Goal: Task Accomplishment & Management: Use online tool/utility

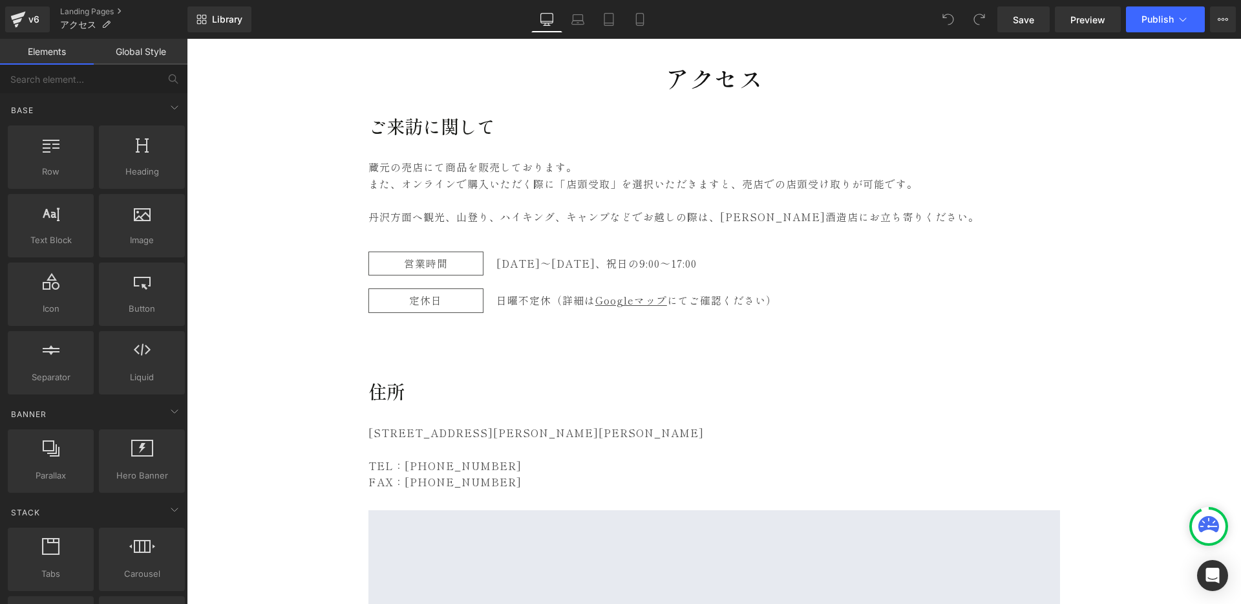
scroll to position [123, 0]
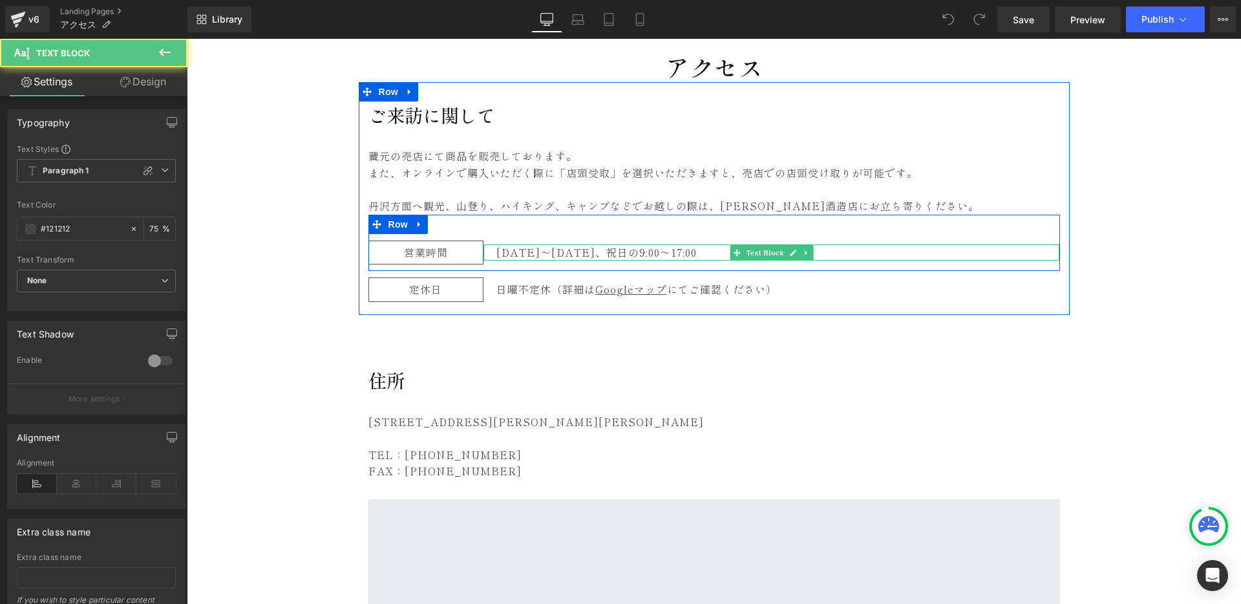
click at [608, 255] on span "[DATE]、祝日の9:00〜17:00" at bounding box center [623, 252] width 145 height 16
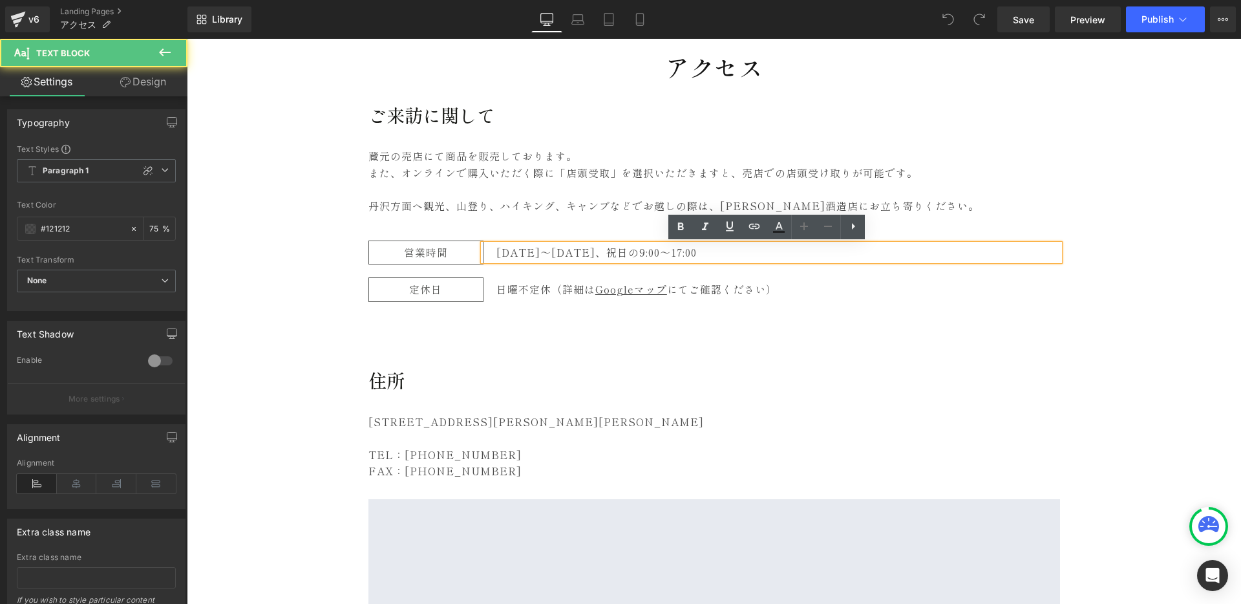
click at [614, 252] on span "[DATE]、祝日の9:00〜17:00" at bounding box center [623, 252] width 145 height 16
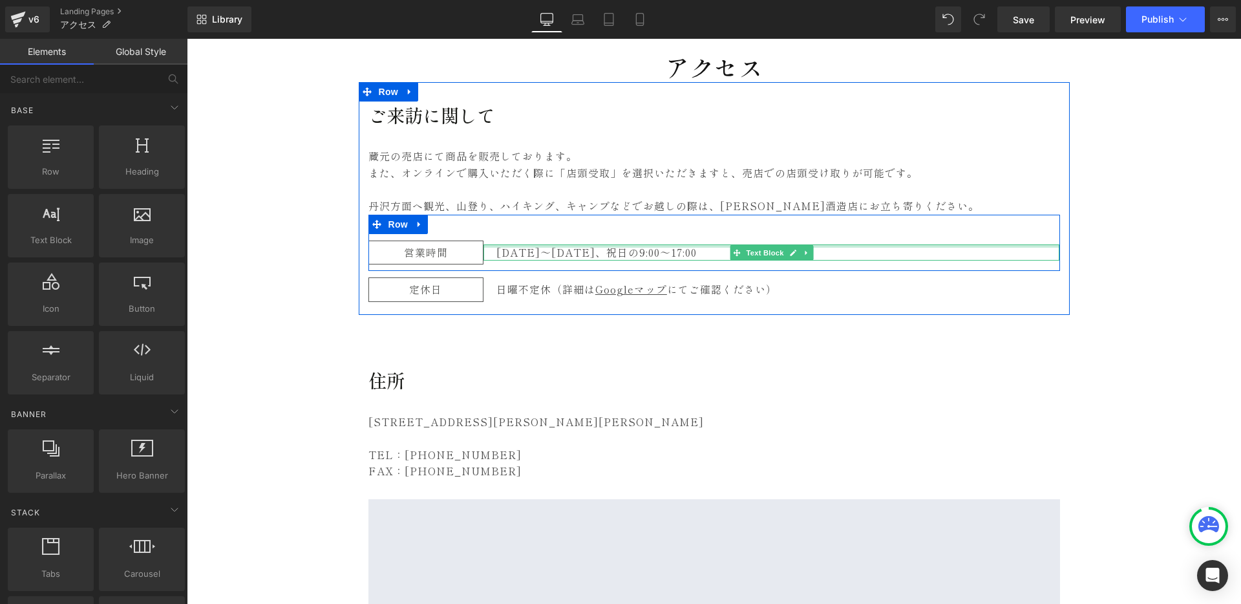
click at [608, 246] on div at bounding box center [772, 245] width 577 height 3
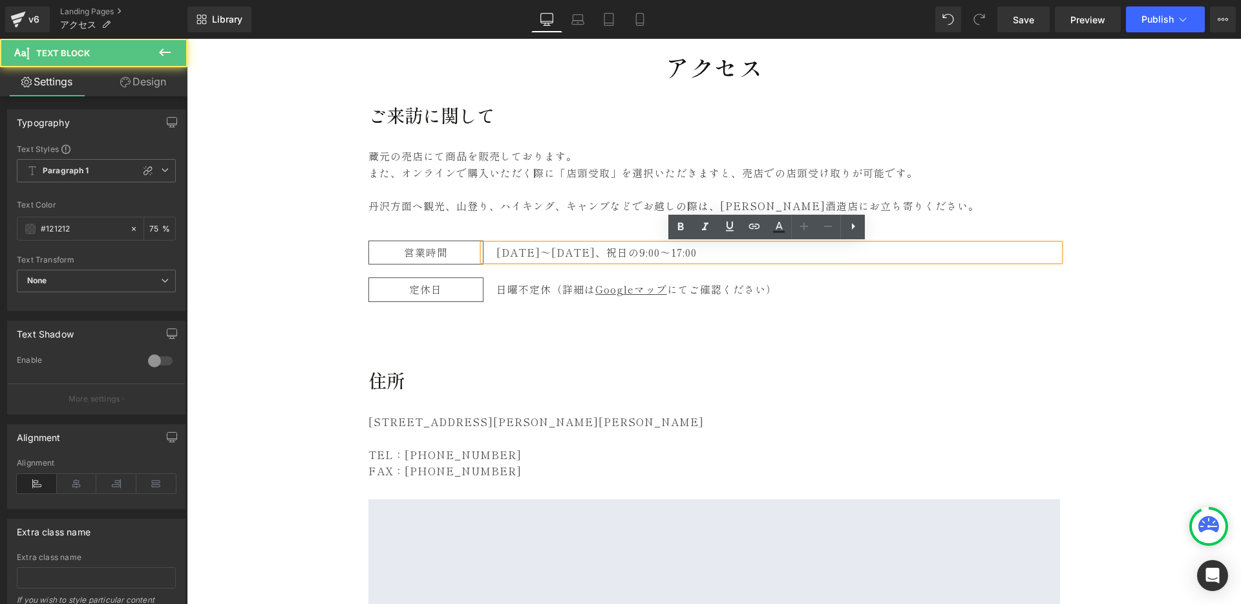
click at [497, 252] on p "[DATE]〜 [DATE]、祝日の9:00〜17:00" at bounding box center [779, 252] width 564 height 17
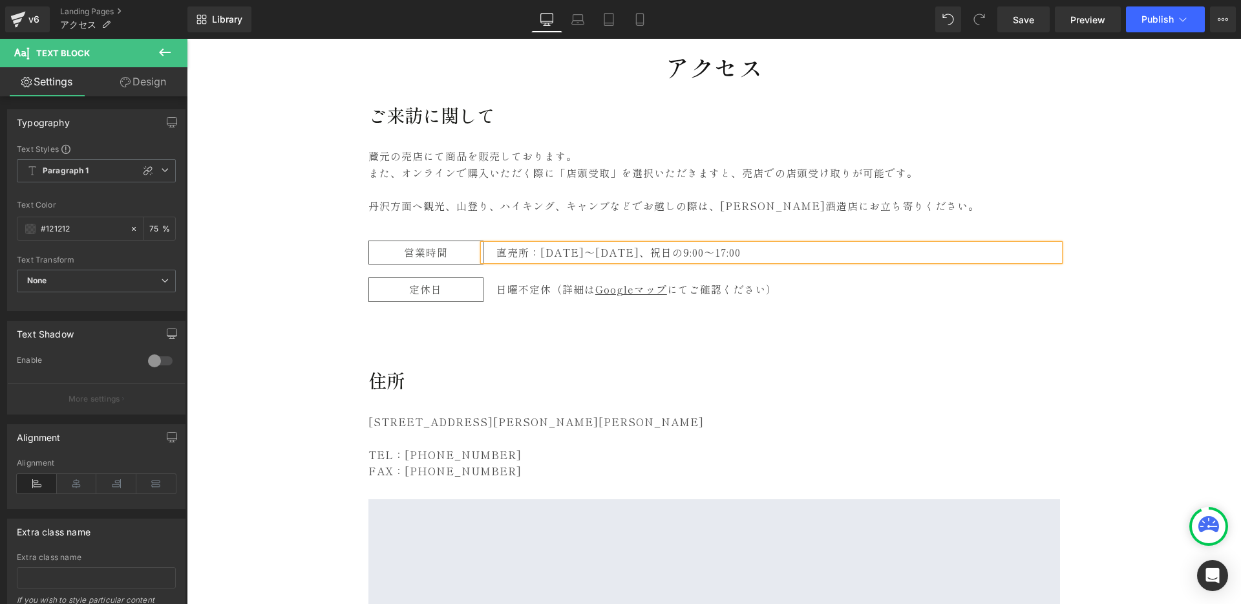
drag, startPoint x: 659, startPoint y: 253, endPoint x: 700, endPoint y: 296, distance: 59.0
click at [659, 254] on span "[DATE]、祝日の9:00〜17:00" at bounding box center [667, 252] width 145 height 16
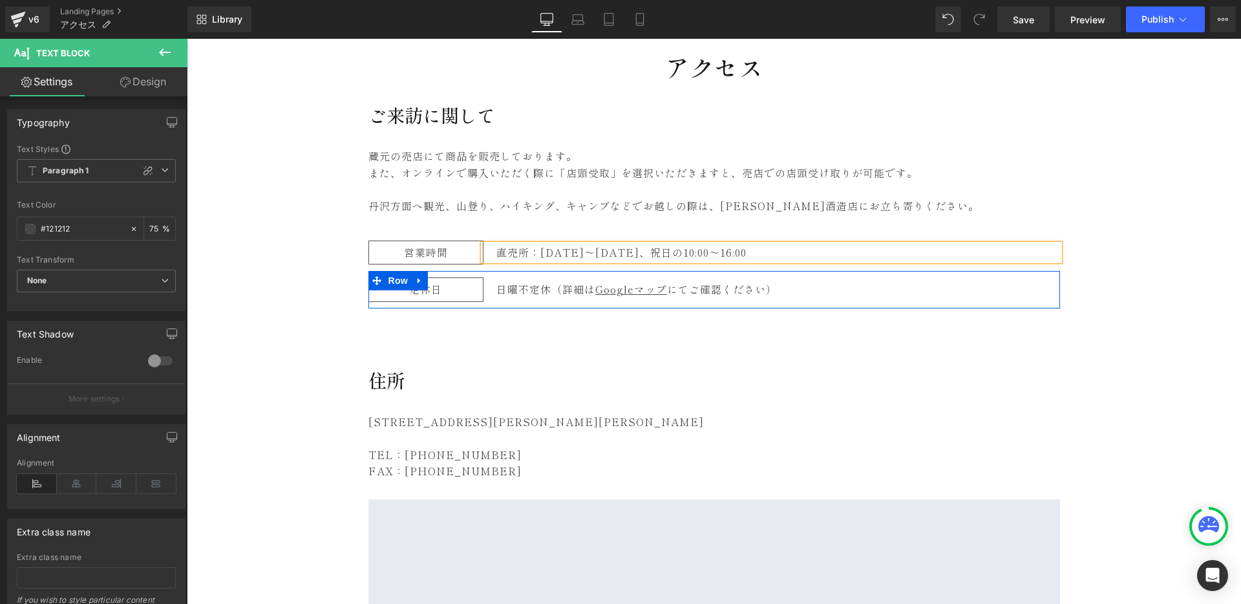
scroll to position [120, 0]
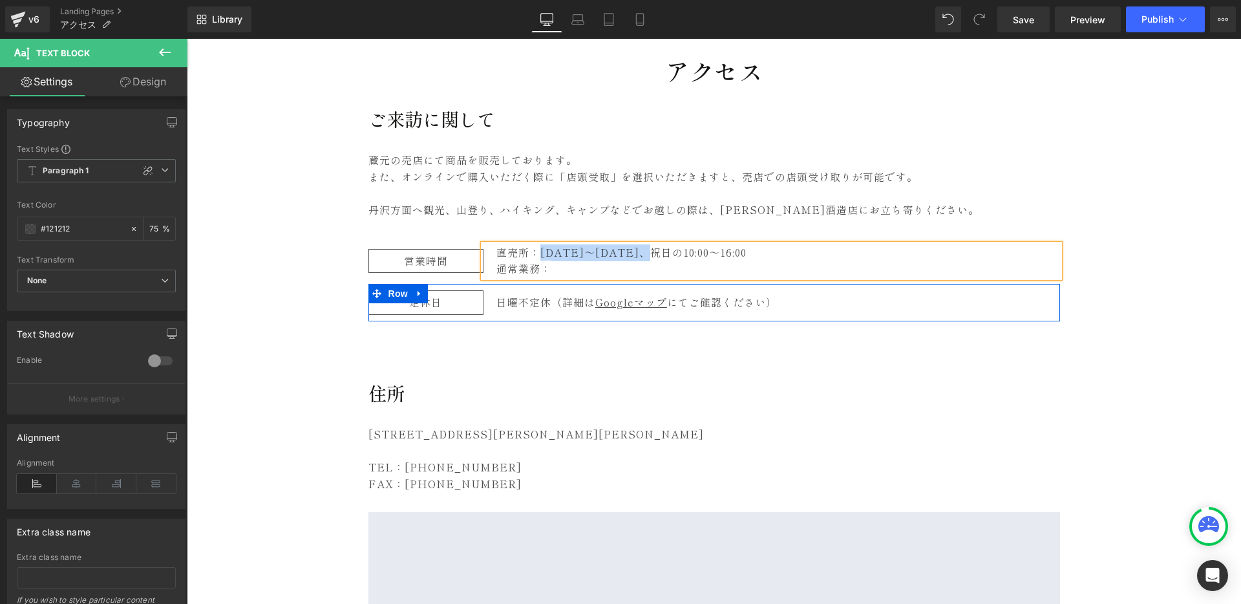
copy p "[DATE]〜 [DATE]、祝日の"
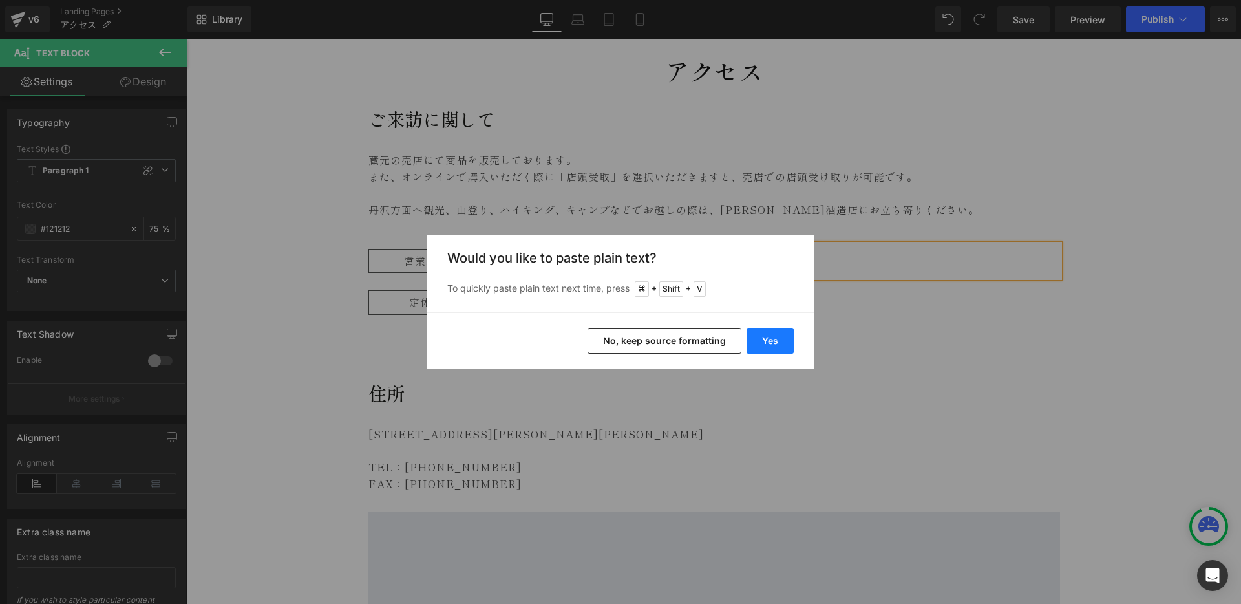
click at [779, 336] on button "Yes" at bounding box center [770, 341] width 47 height 26
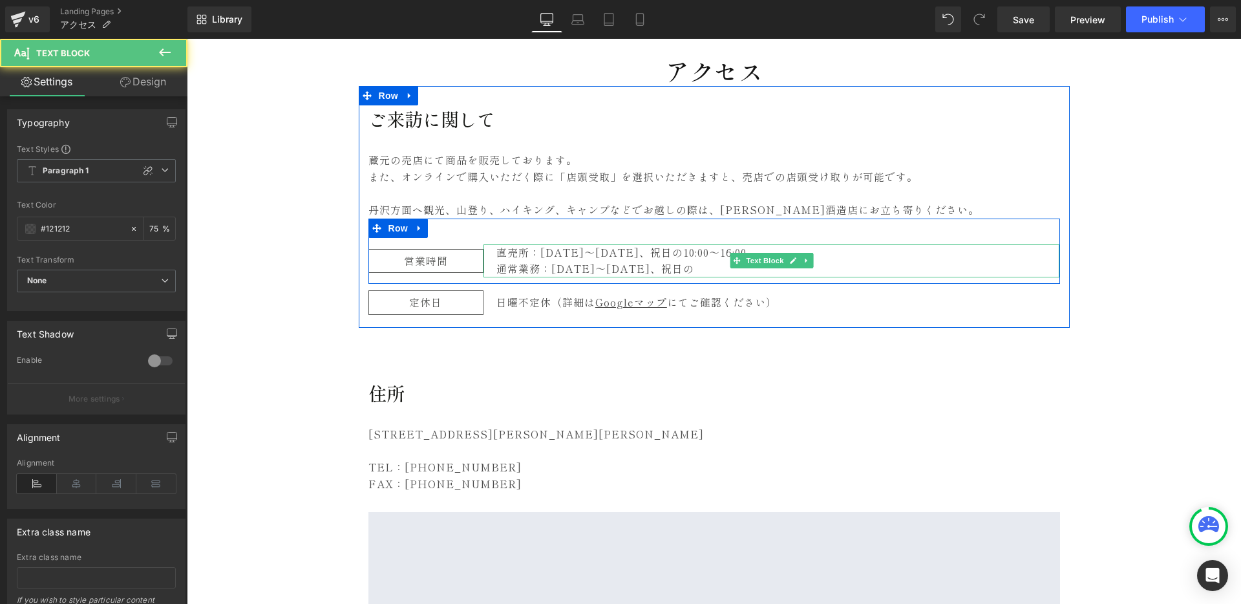
click at [670, 270] on p "通常業務：[DATE]〜[DATE]、祝日の" at bounding box center [779, 269] width 564 height 17
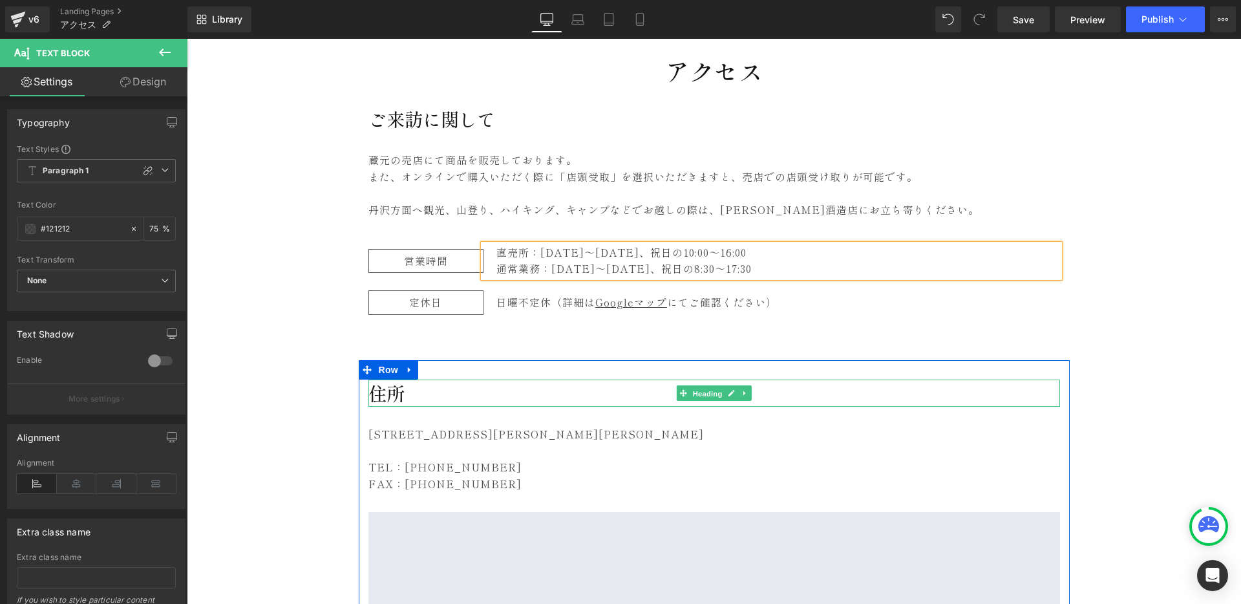
click at [698, 393] on span "Heading" at bounding box center [707, 394] width 35 height 16
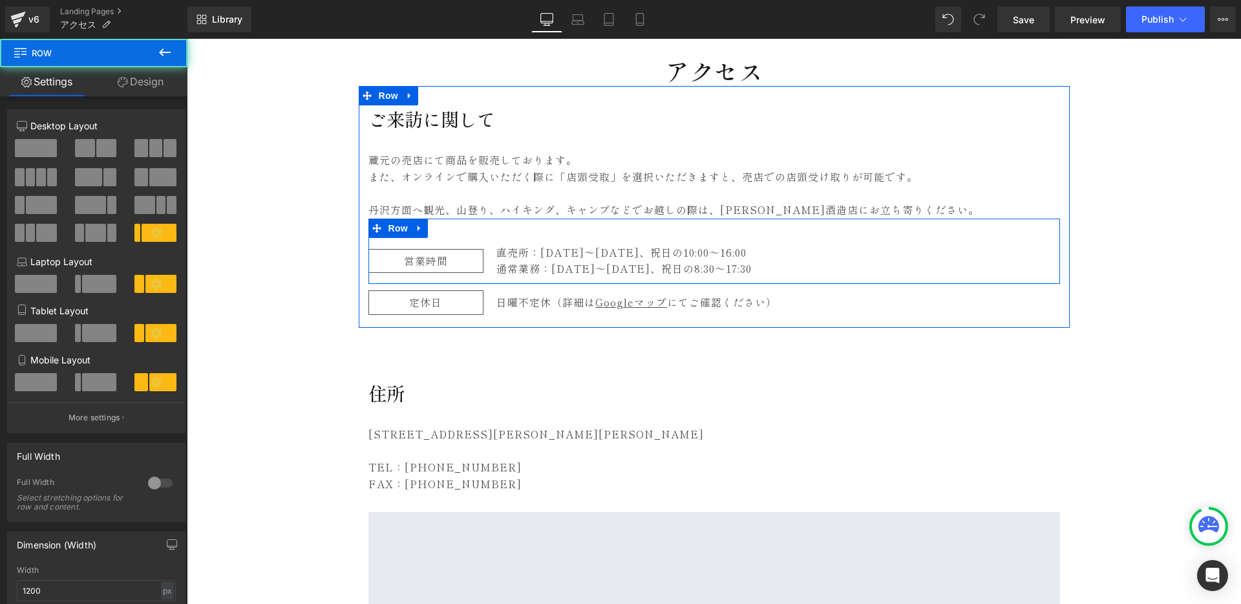
click at [466, 243] on div "営業時間 Text Block 直売所：[DATE]〜 [DATE]、祝日の10:00〜16:00 通常業務：[DATE]〜[DATE]、祝日の8:30〜17…" at bounding box center [715, 251] width 692 height 65
click at [385, 225] on span "Row" at bounding box center [398, 228] width 26 height 19
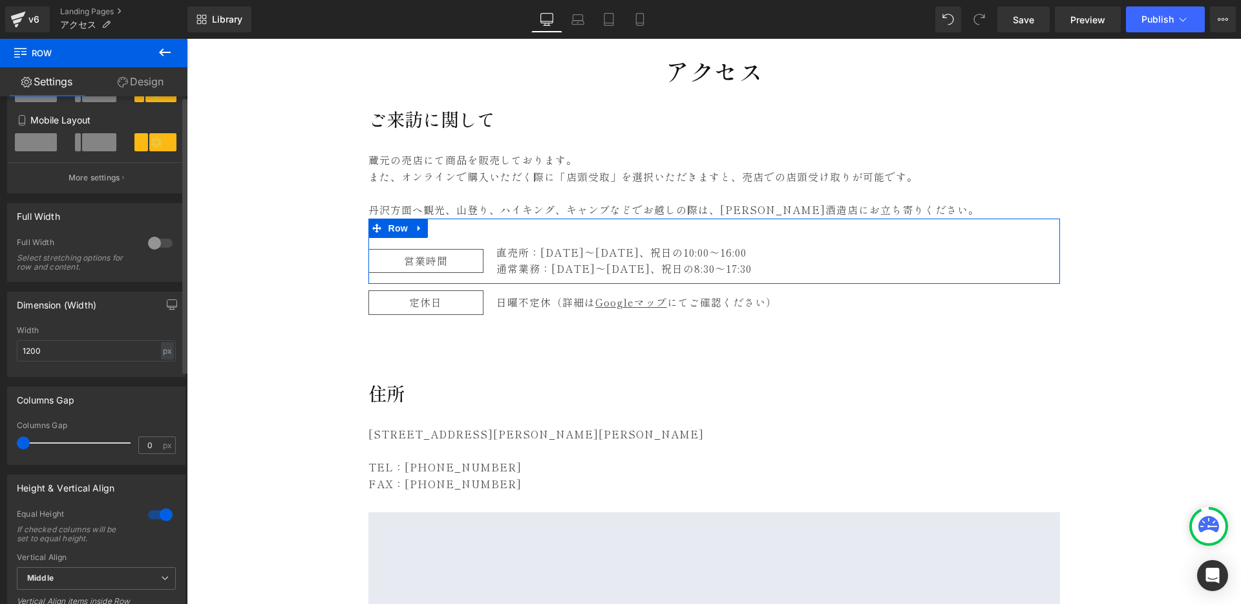
scroll to position [0, 0]
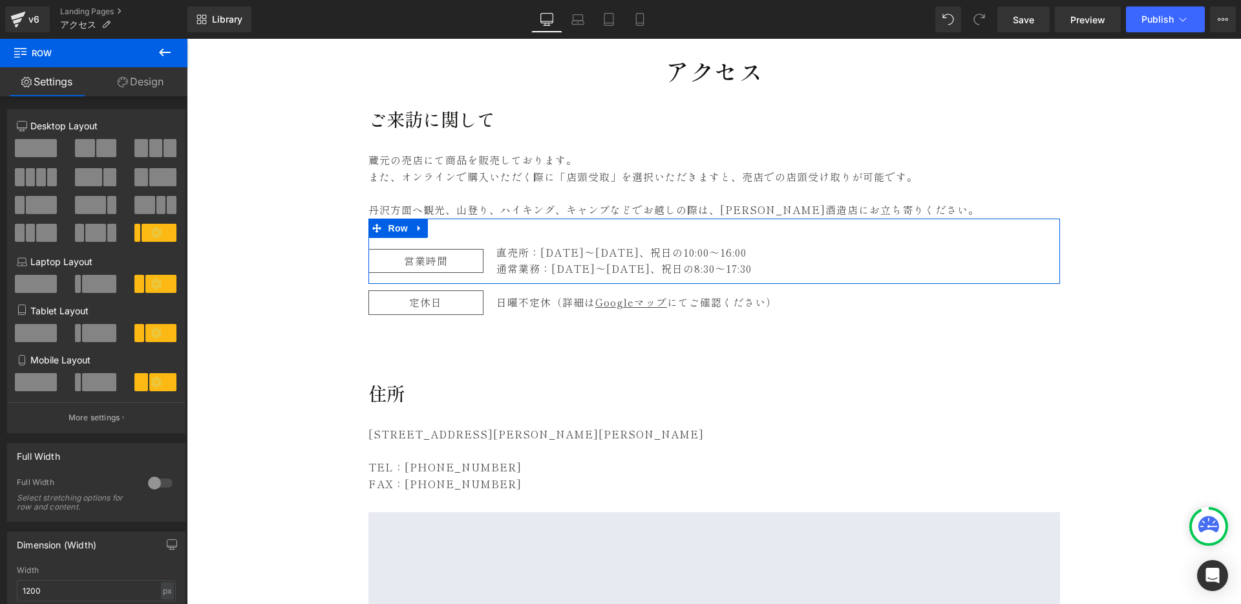
click at [140, 83] on link "Design" at bounding box center [141, 81] width 94 height 29
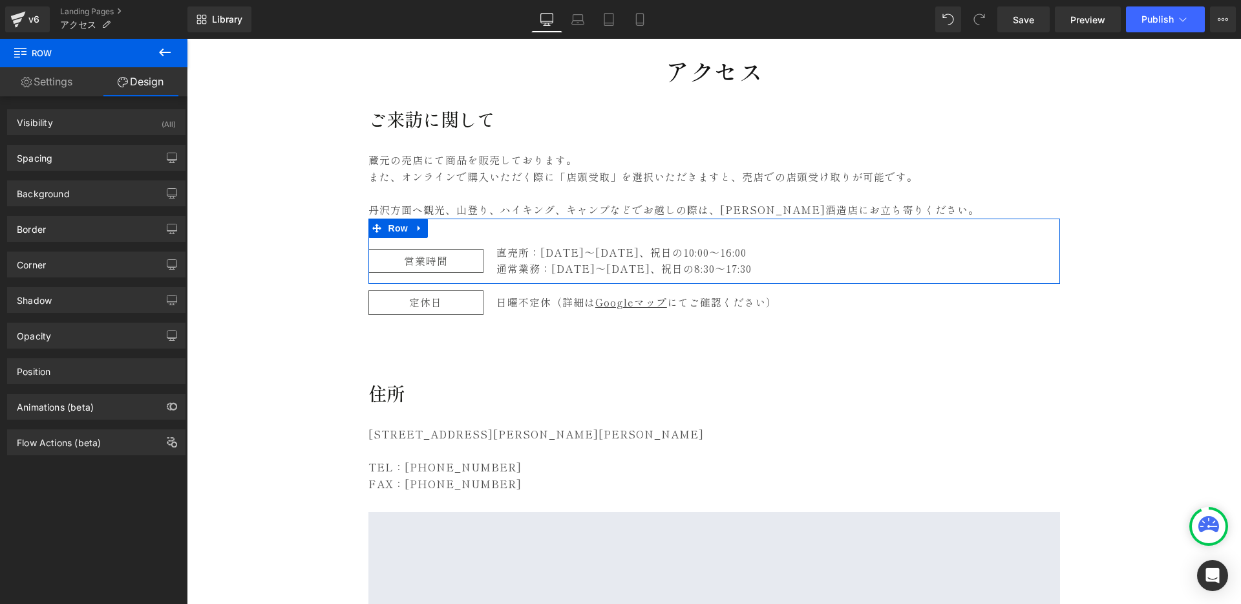
click at [54, 80] on link "Settings" at bounding box center [47, 81] width 94 height 29
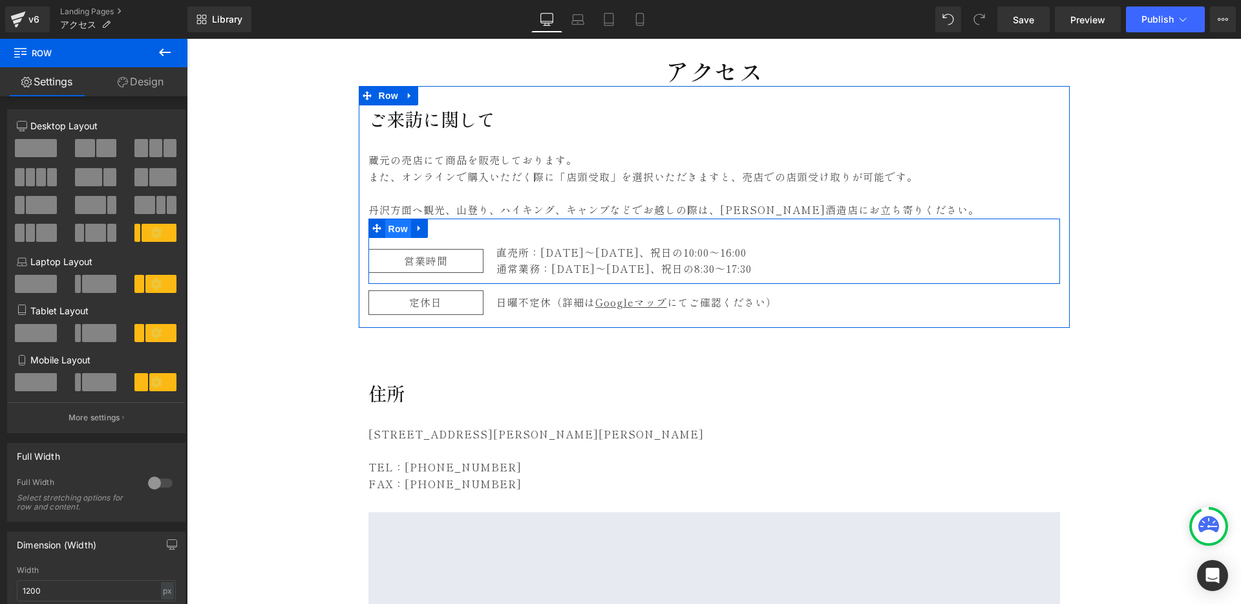
click at [396, 230] on span "Row" at bounding box center [398, 228] width 26 height 19
click at [432, 243] on div "営業時間 Text Block 直売所：[DATE]〜 [DATE]、祝日の10:00〜16:00 通常業務：[DATE]〜[DATE]、祝日の8:30〜17…" at bounding box center [715, 251] width 692 height 65
click at [418, 260] on span "Text Block" at bounding box center [419, 261] width 43 height 16
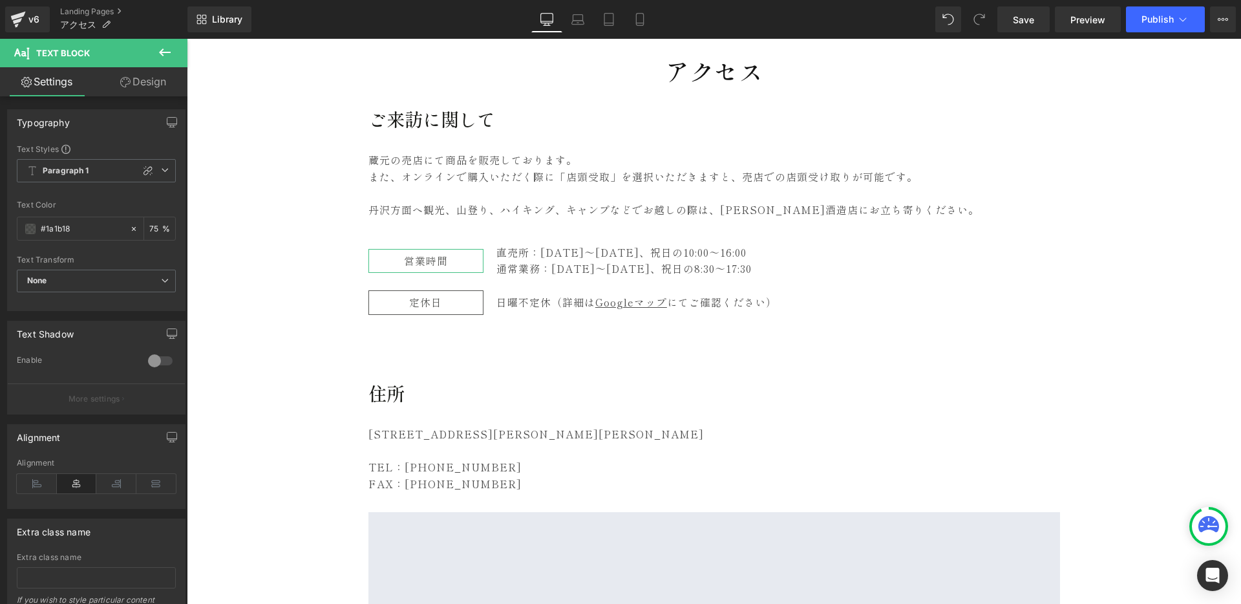
click at [136, 78] on link "Design" at bounding box center [143, 81] width 94 height 29
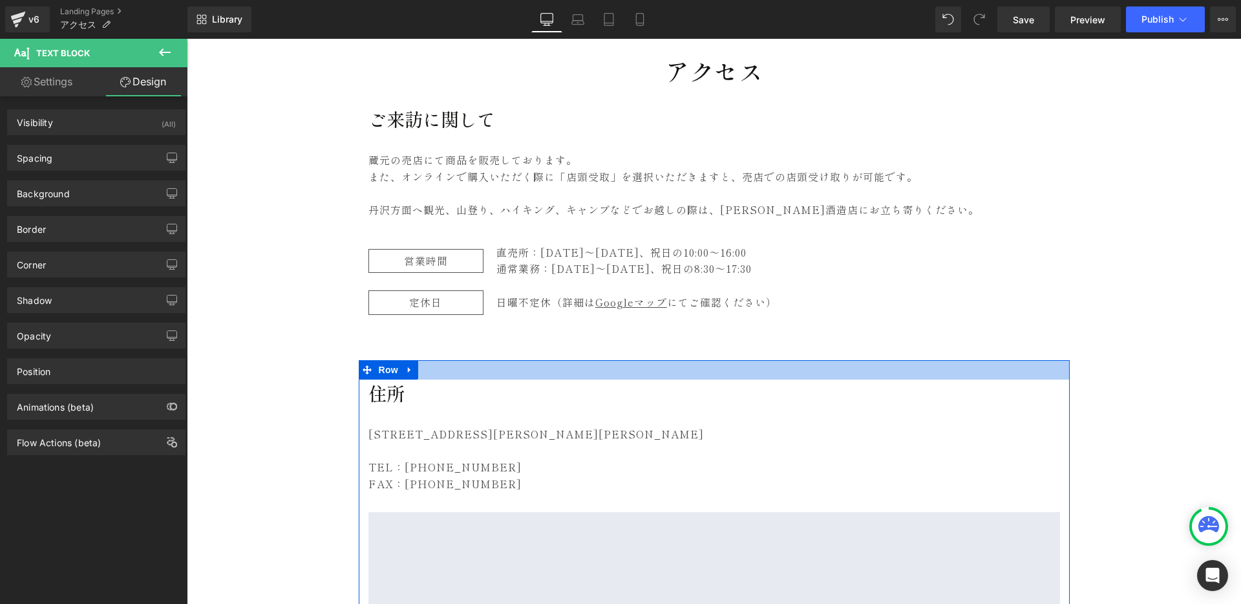
click at [665, 374] on div at bounding box center [714, 369] width 711 height 19
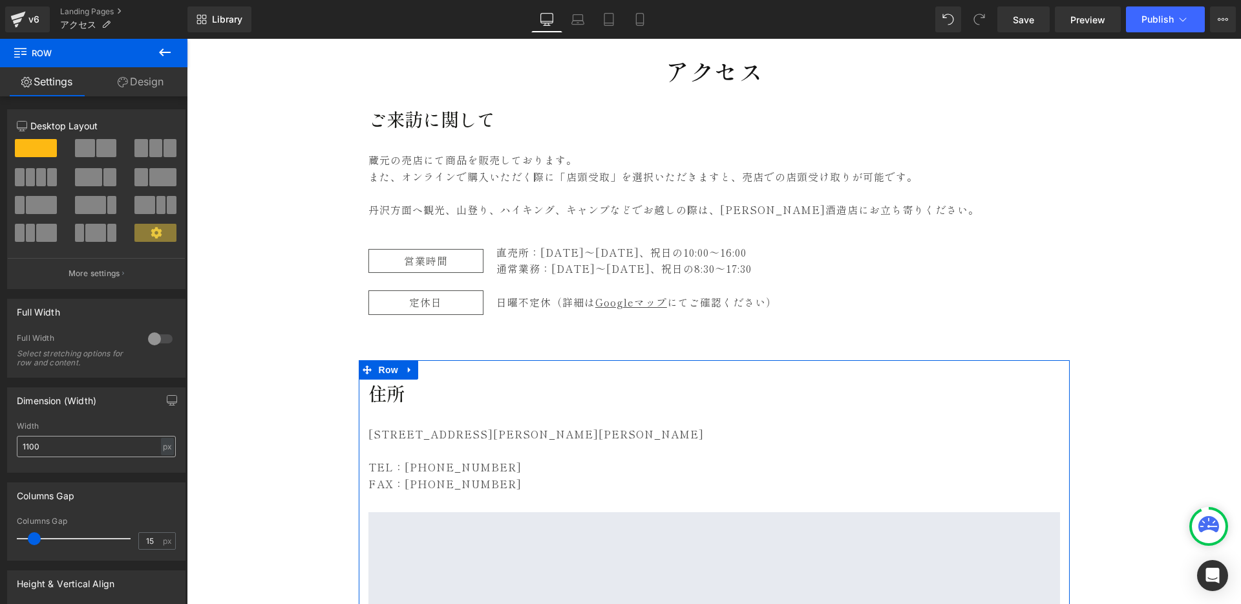
scroll to position [218, 0]
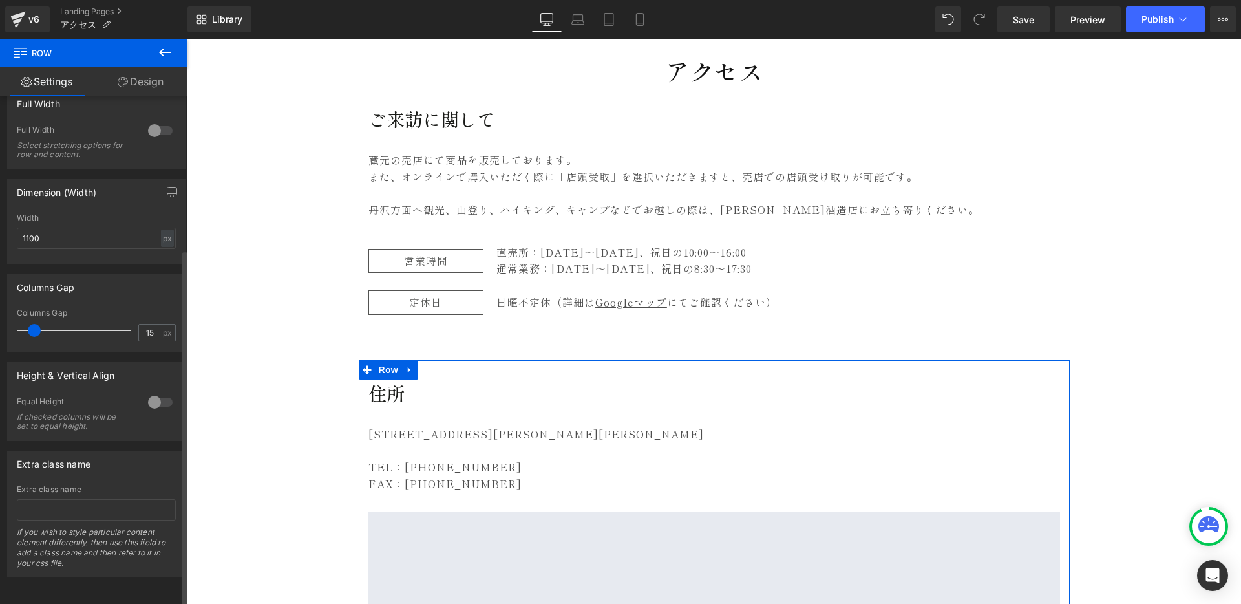
click at [155, 392] on div at bounding box center [160, 402] width 31 height 21
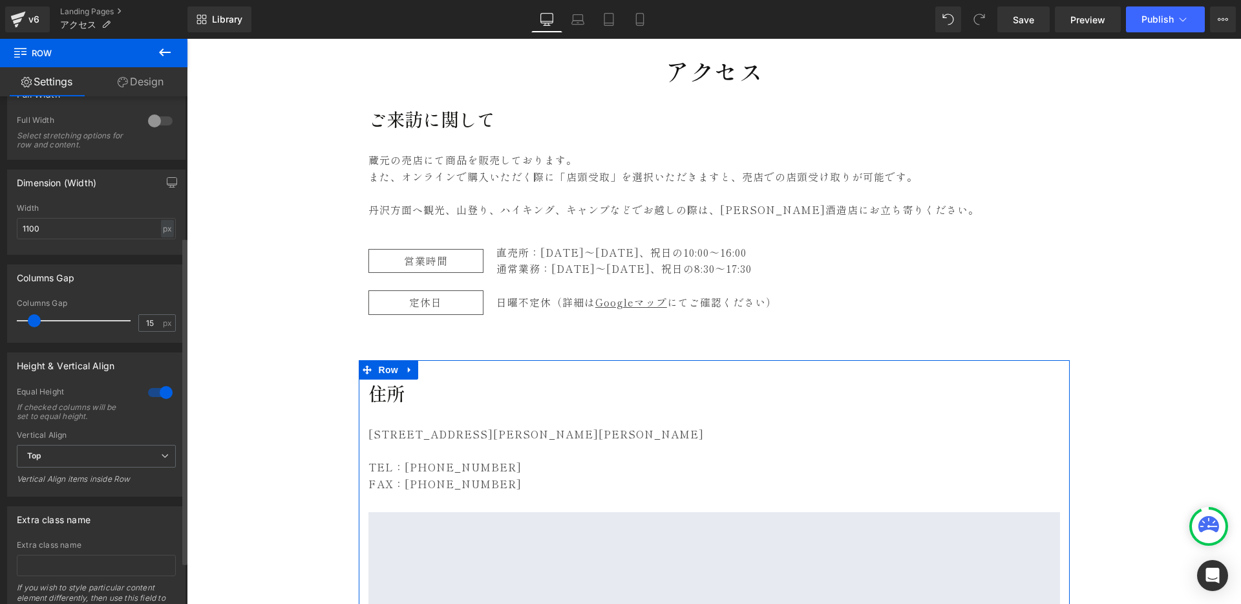
click at [160, 391] on div at bounding box center [160, 392] width 31 height 21
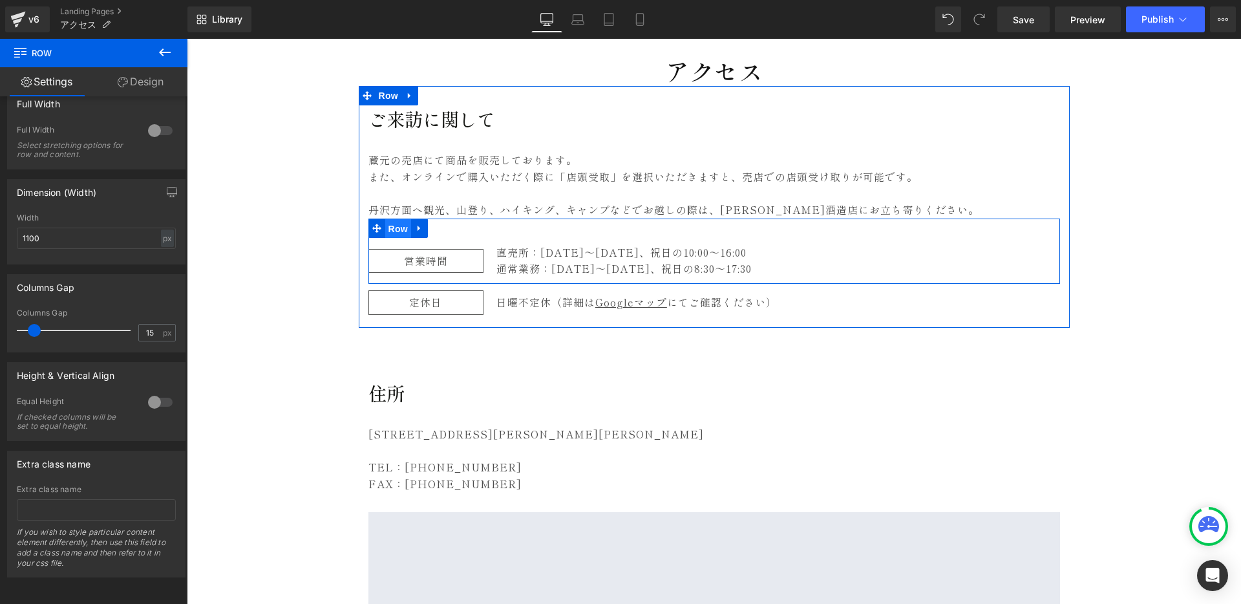
click at [391, 225] on span "Row" at bounding box center [398, 228] width 26 height 19
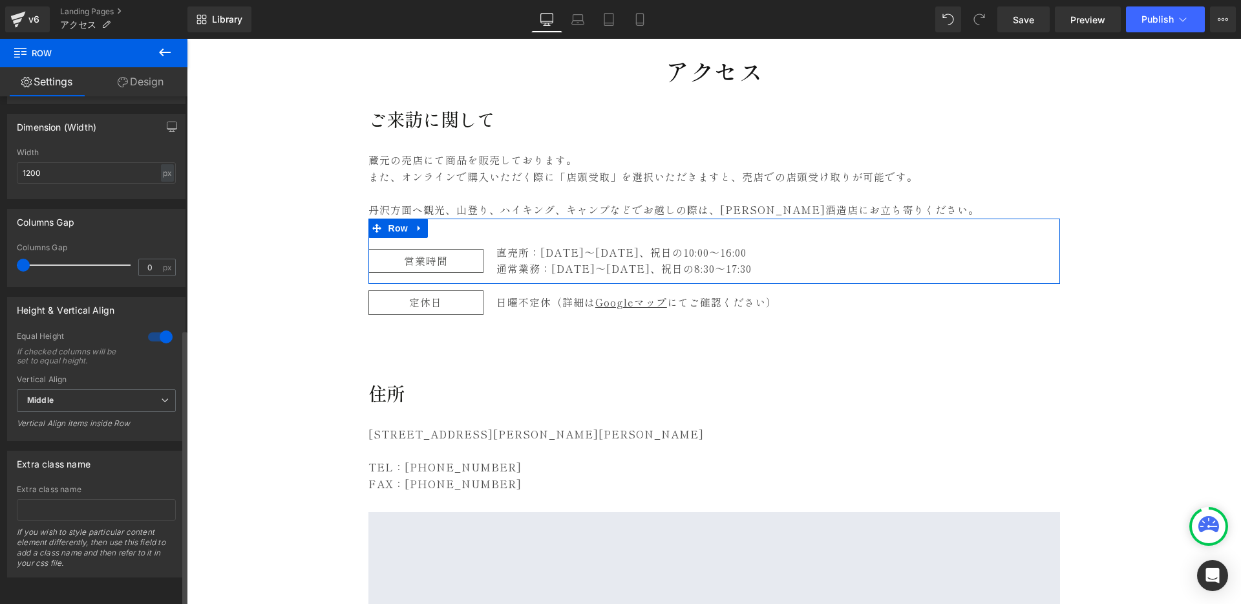
scroll to position [427, 0]
click at [72, 393] on span "Middle" at bounding box center [96, 400] width 159 height 23
click at [70, 414] on li "Top" at bounding box center [94, 423] width 154 height 19
click at [76, 392] on span "Top" at bounding box center [96, 400] width 159 height 23
click at [70, 436] on li "Middle" at bounding box center [94, 442] width 154 height 19
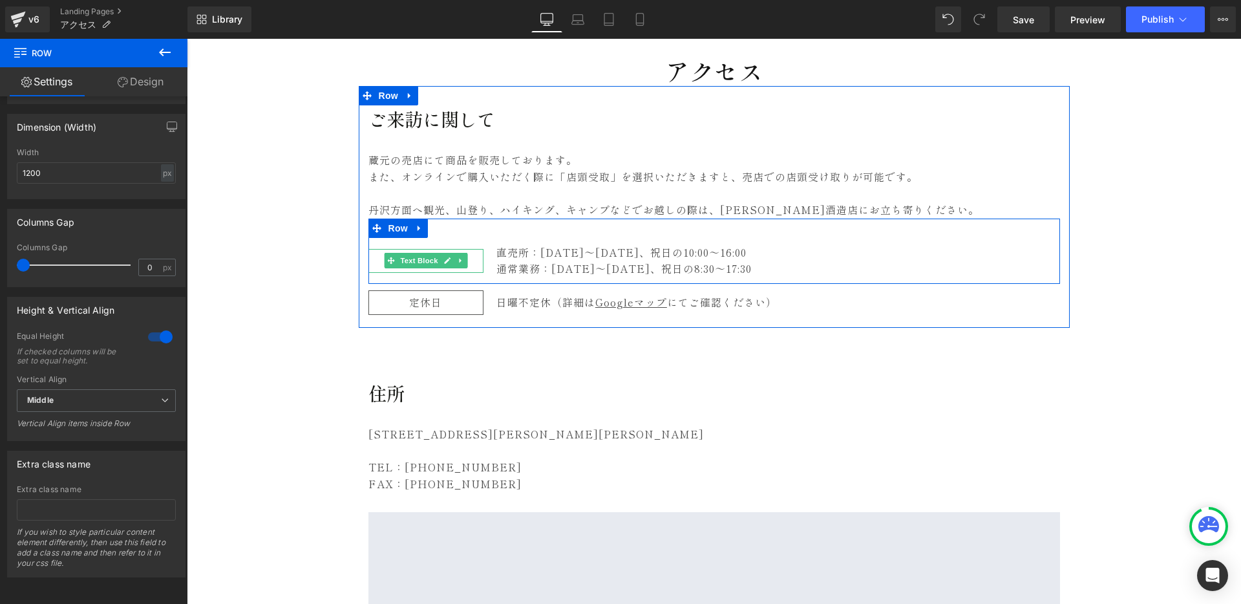
click at [459, 263] on link at bounding box center [461, 261] width 14 height 16
click at [395, 232] on span "Row" at bounding box center [398, 228] width 26 height 19
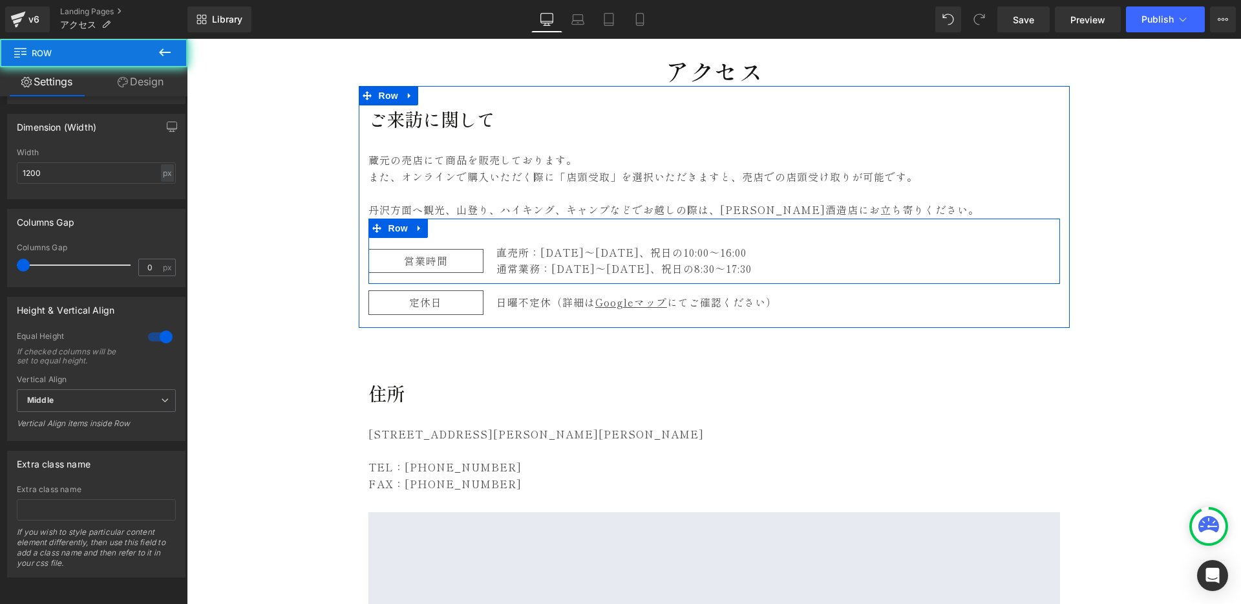
click at [402, 246] on div "営業時間 Text Block" at bounding box center [426, 260] width 115 height 33
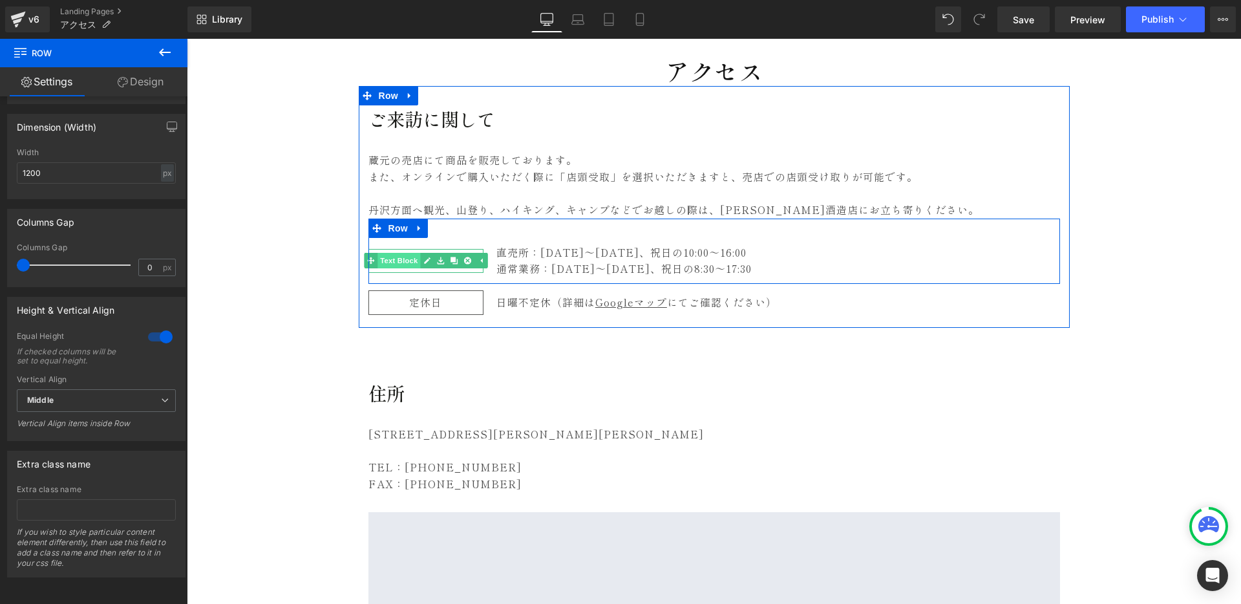
click at [399, 259] on span "Text Block" at bounding box center [399, 261] width 43 height 16
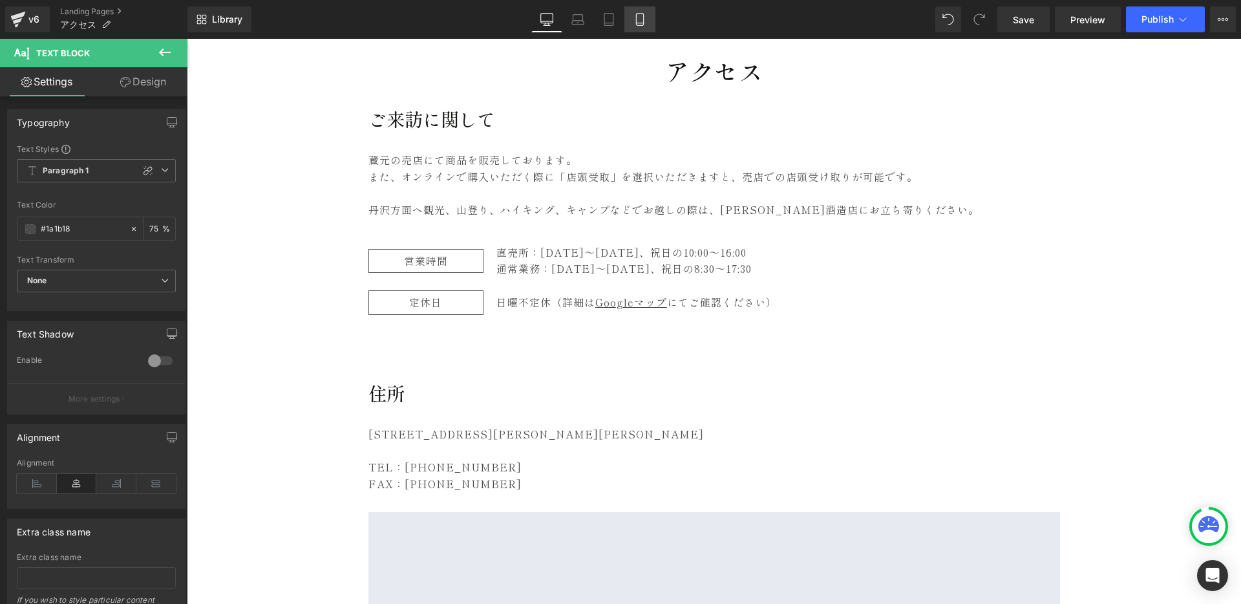
click at [643, 16] on icon at bounding box center [640, 19] width 13 height 13
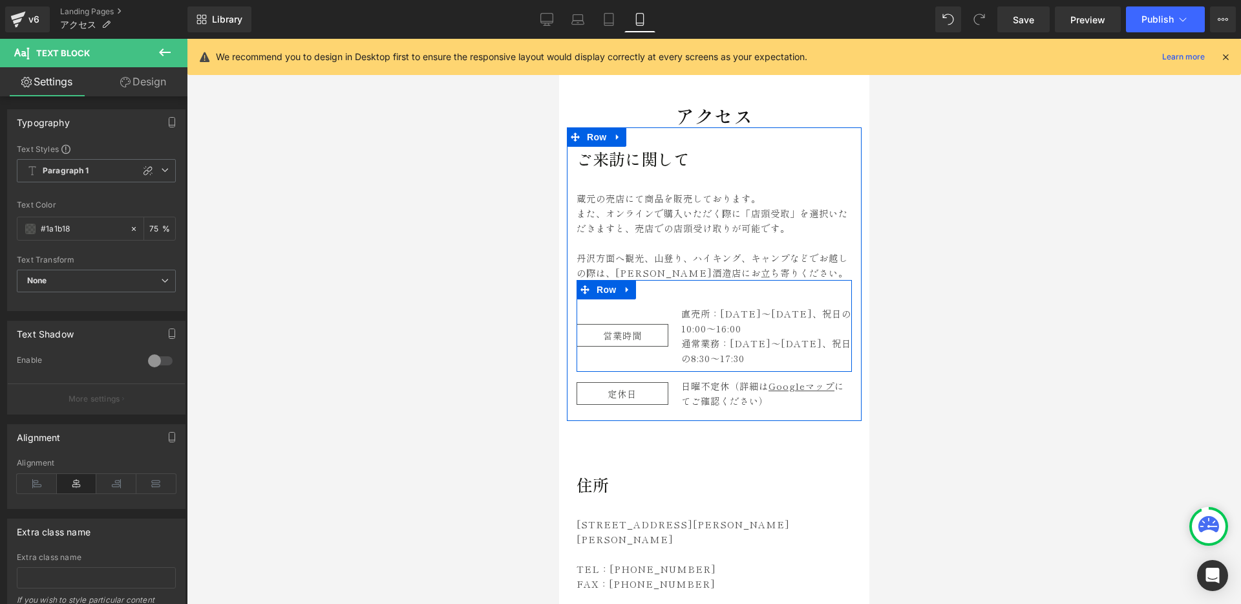
scroll to position [109, 0]
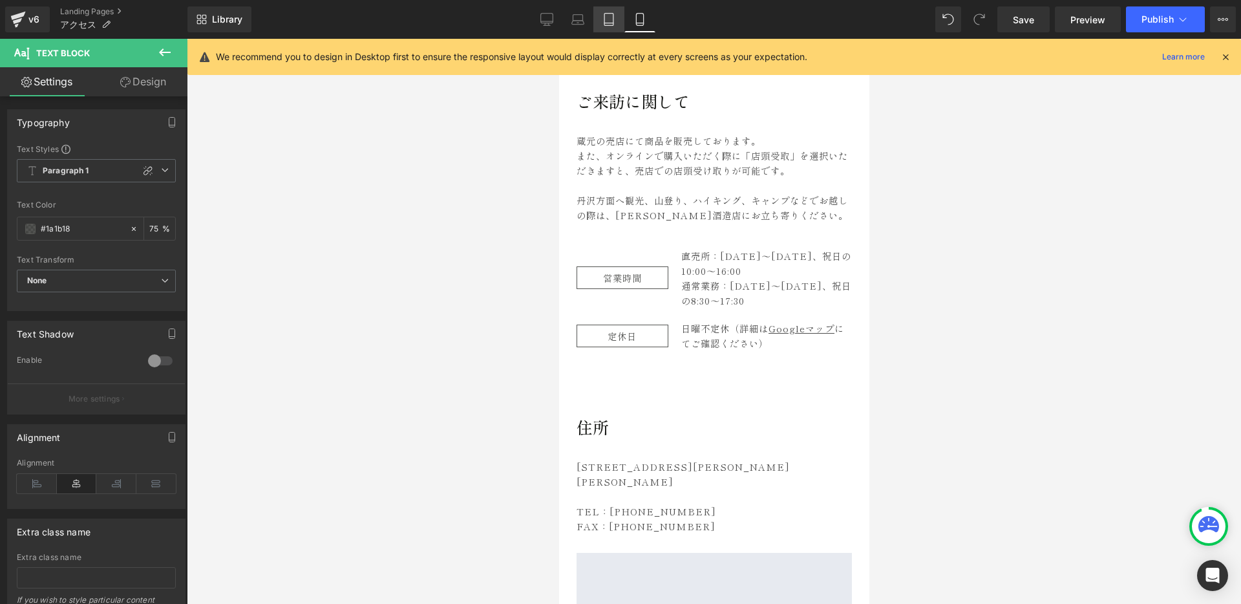
click at [608, 20] on icon at bounding box center [609, 19] width 13 height 13
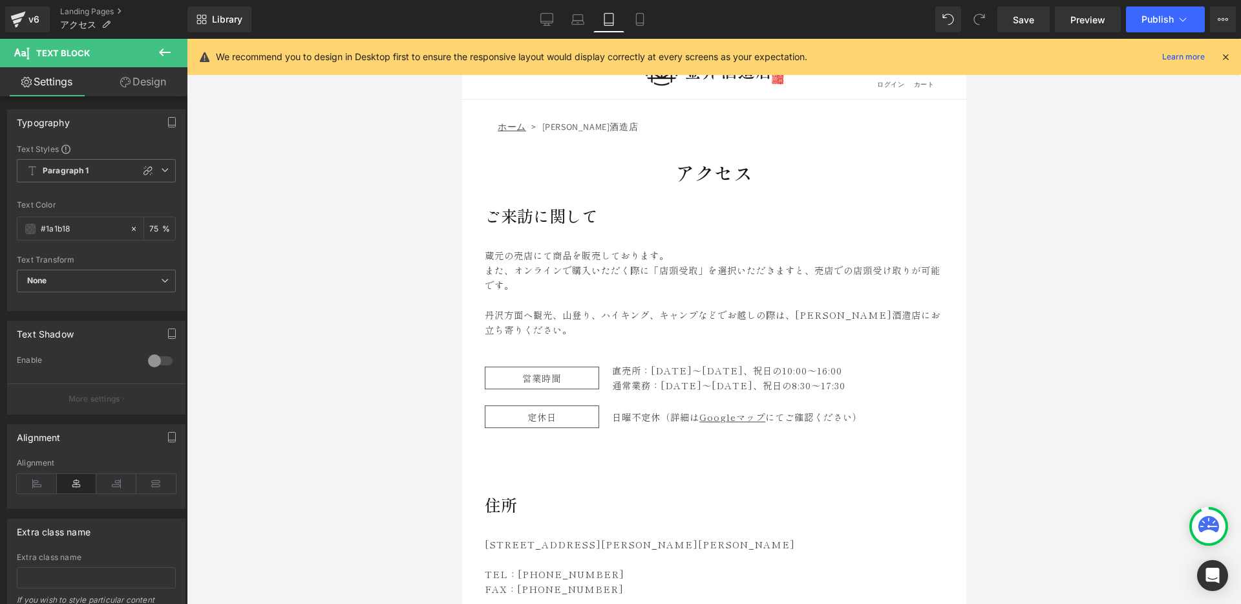
scroll to position [0, 0]
click at [643, 20] on icon at bounding box center [640, 19] width 13 height 13
type input "75"
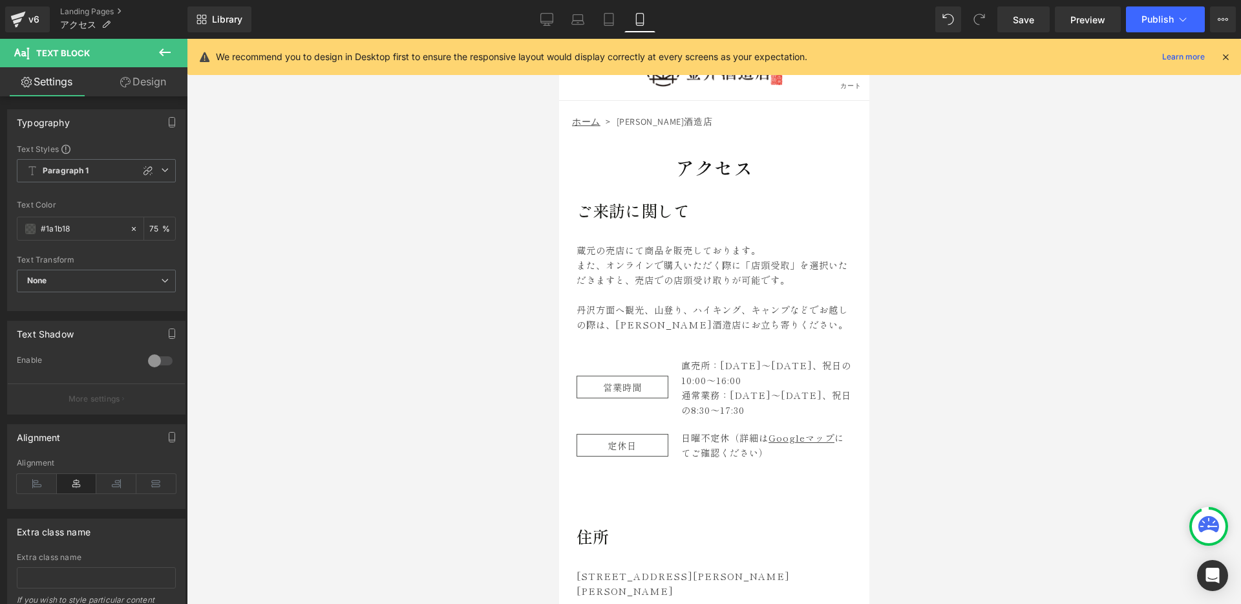
scroll to position [6, 0]
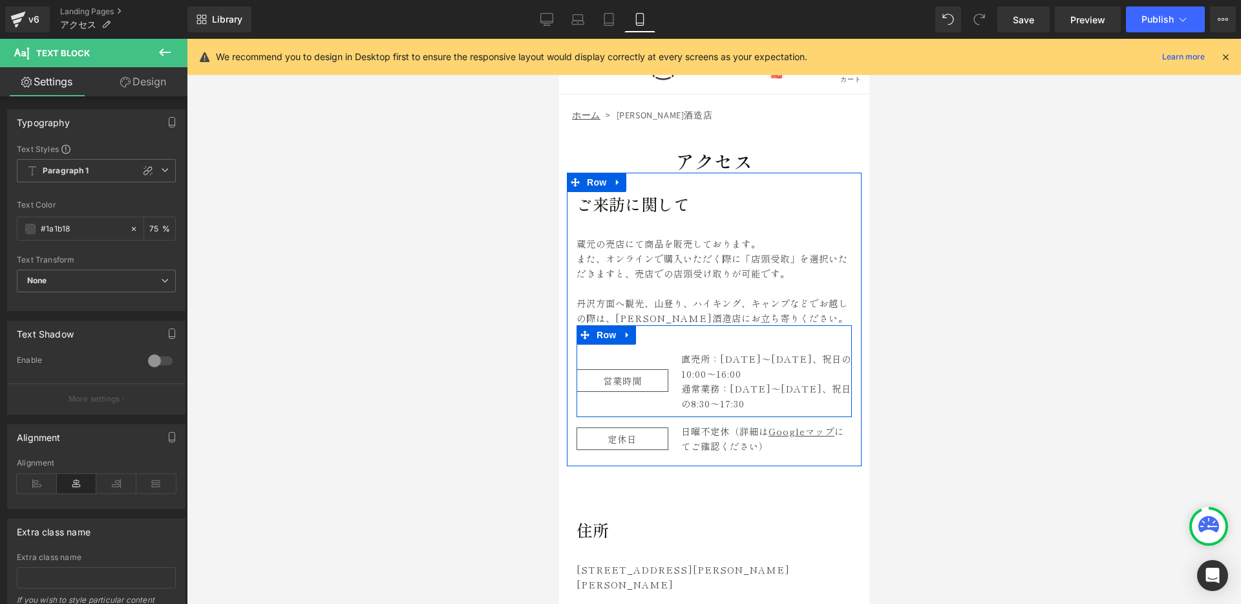
click at [644, 361] on div "営業時間 Text Block" at bounding box center [622, 380] width 92 height 59
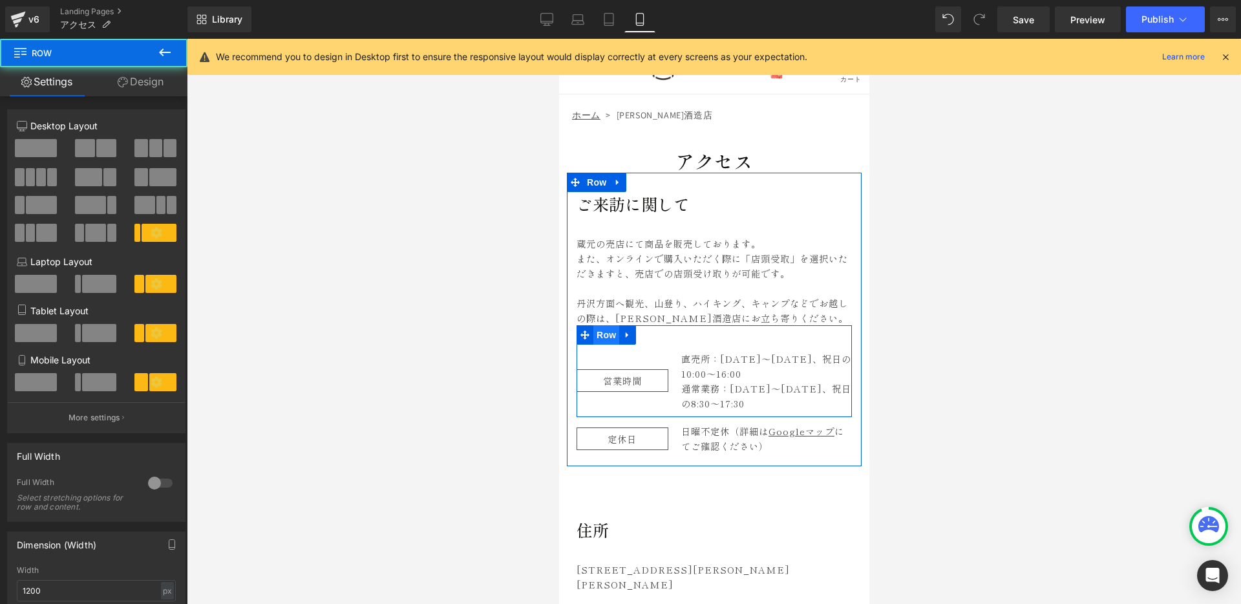
click at [610, 337] on span "Row" at bounding box center [606, 334] width 26 height 19
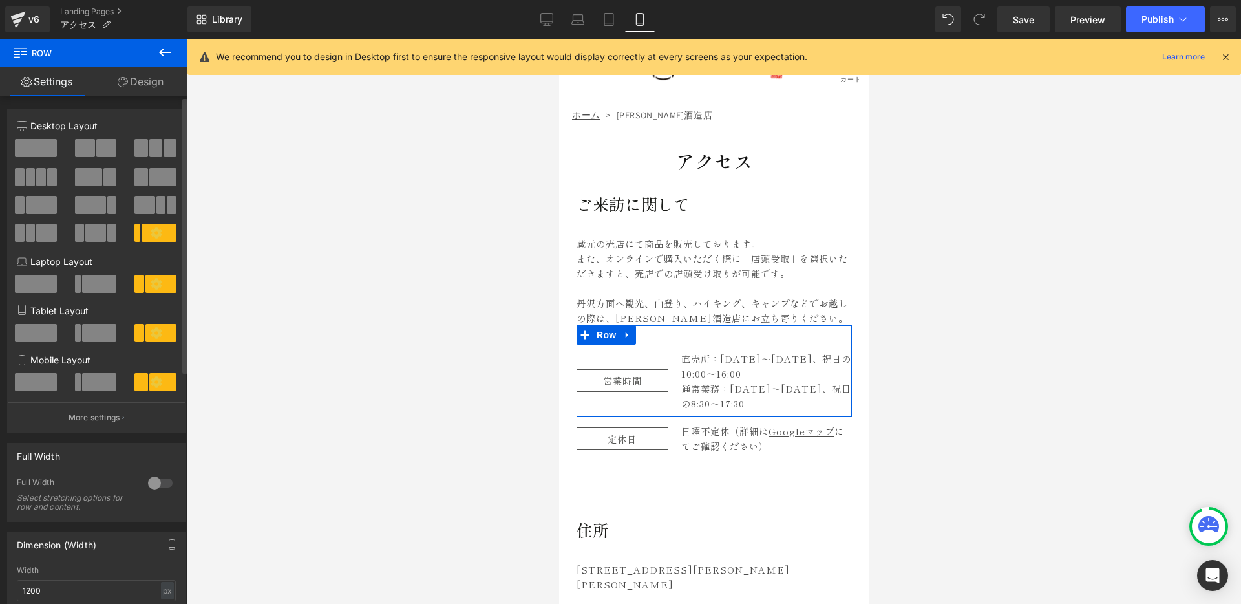
click at [39, 383] on span at bounding box center [36, 382] width 42 height 18
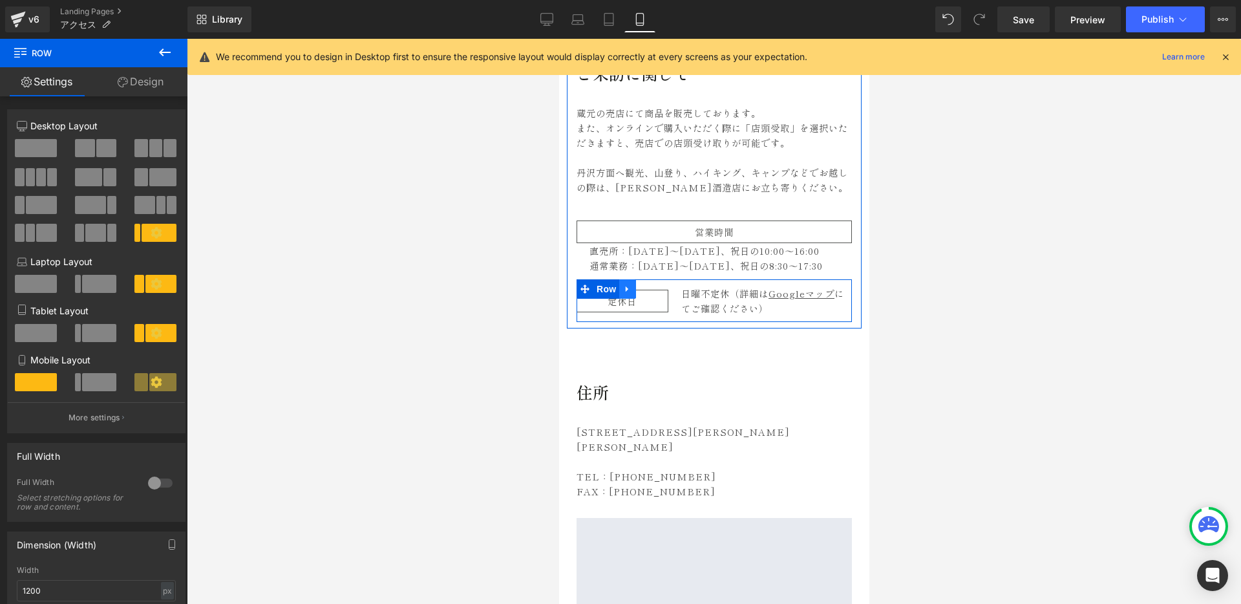
scroll to position [180, 0]
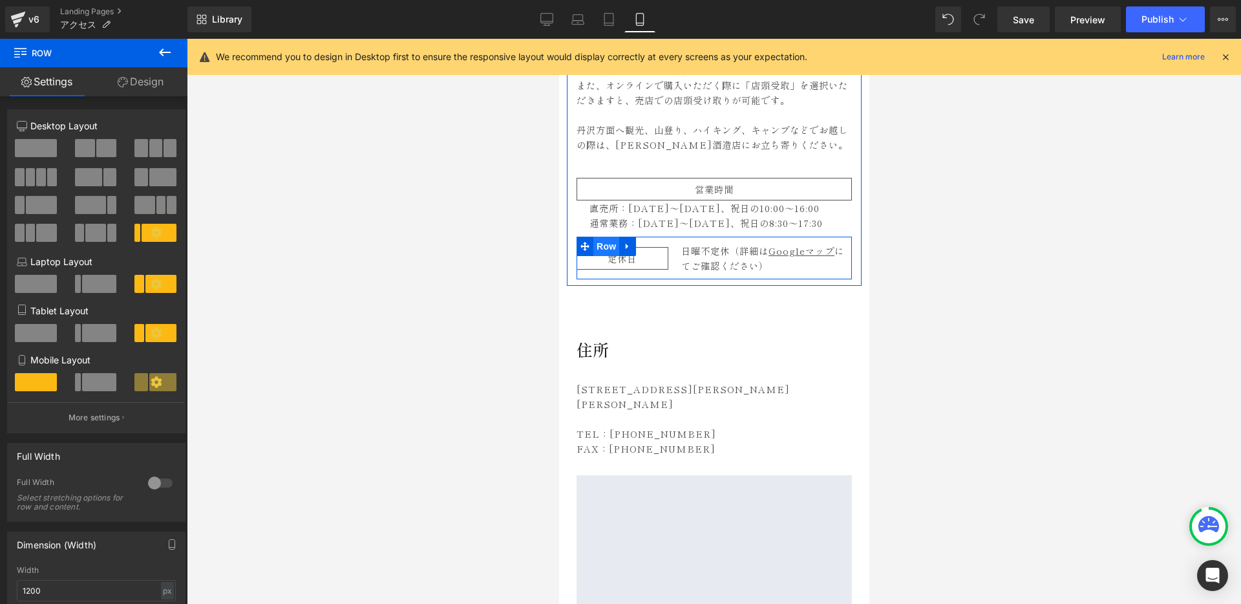
click at [605, 248] on span "Row" at bounding box center [606, 246] width 26 height 19
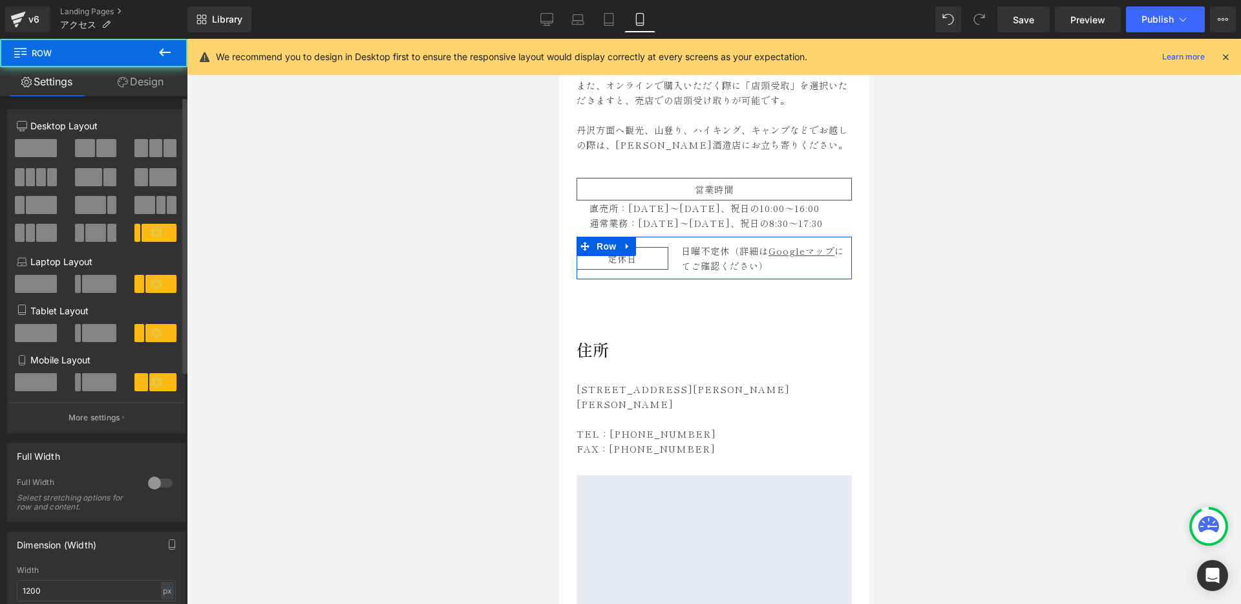
click at [46, 382] on span at bounding box center [36, 382] width 42 height 18
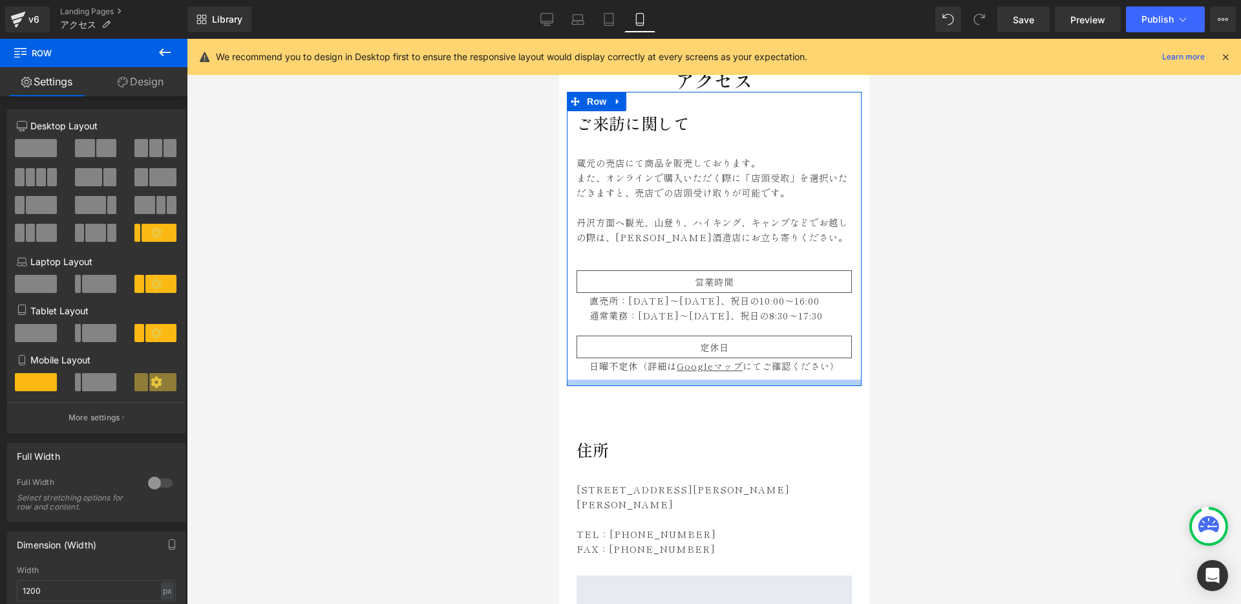
scroll to position [87, 0]
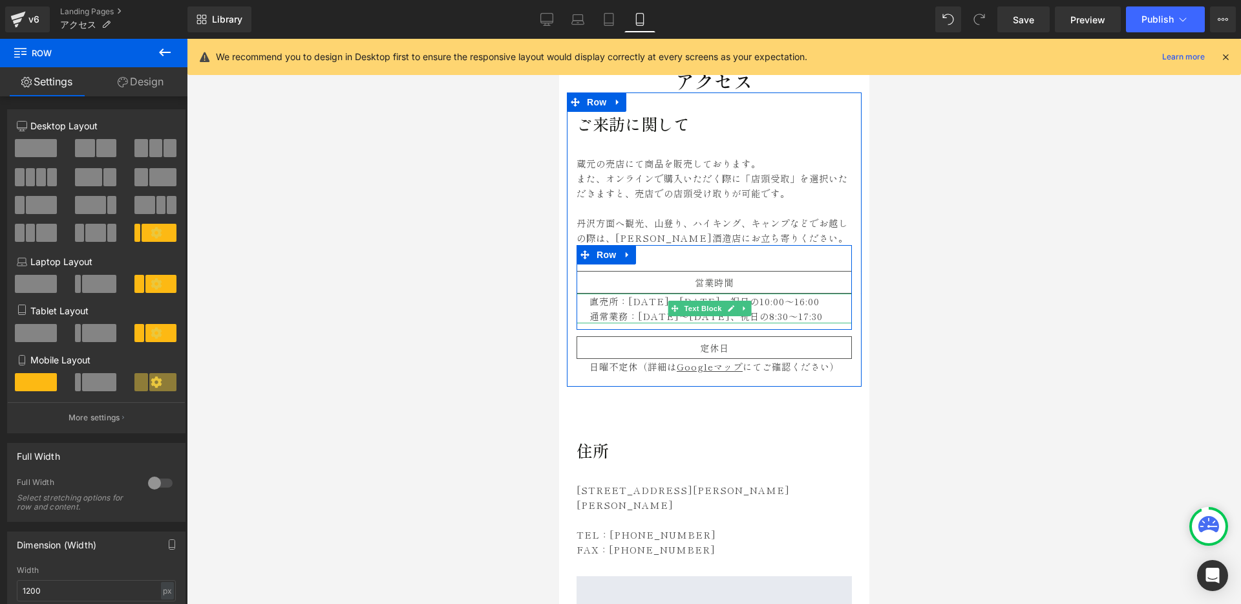
click at [640, 306] on p "直売所：[DATE]〜 [DATE]、祝日の10:00〜16:00" at bounding box center [720, 301] width 262 height 15
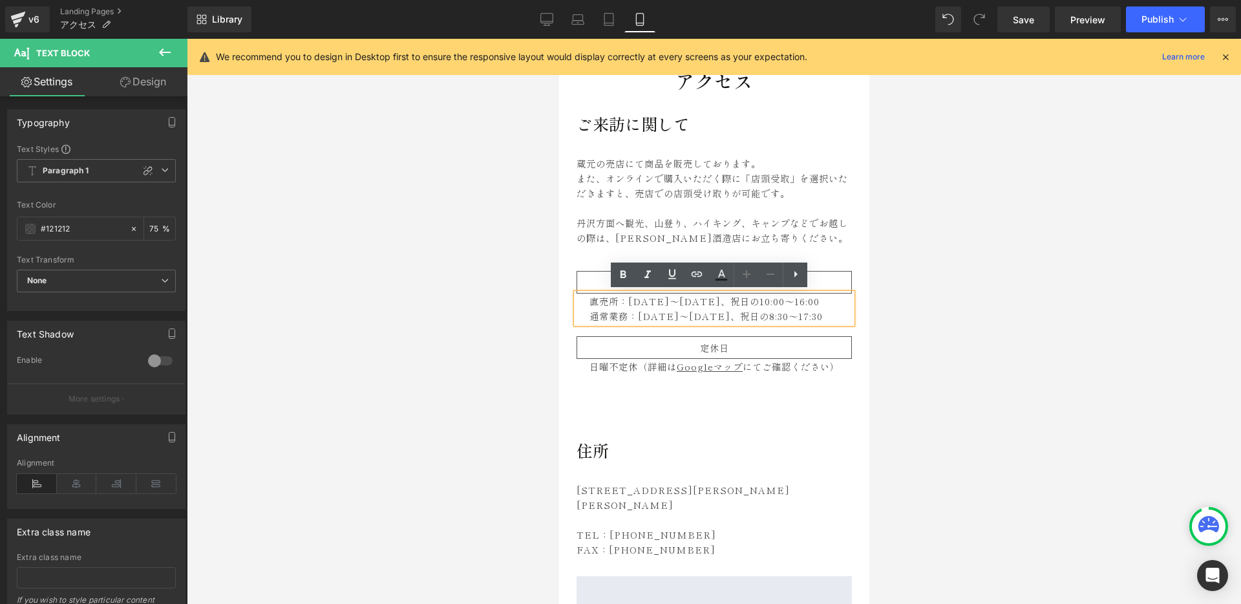
click at [498, 321] on div at bounding box center [714, 321] width 1055 height 565
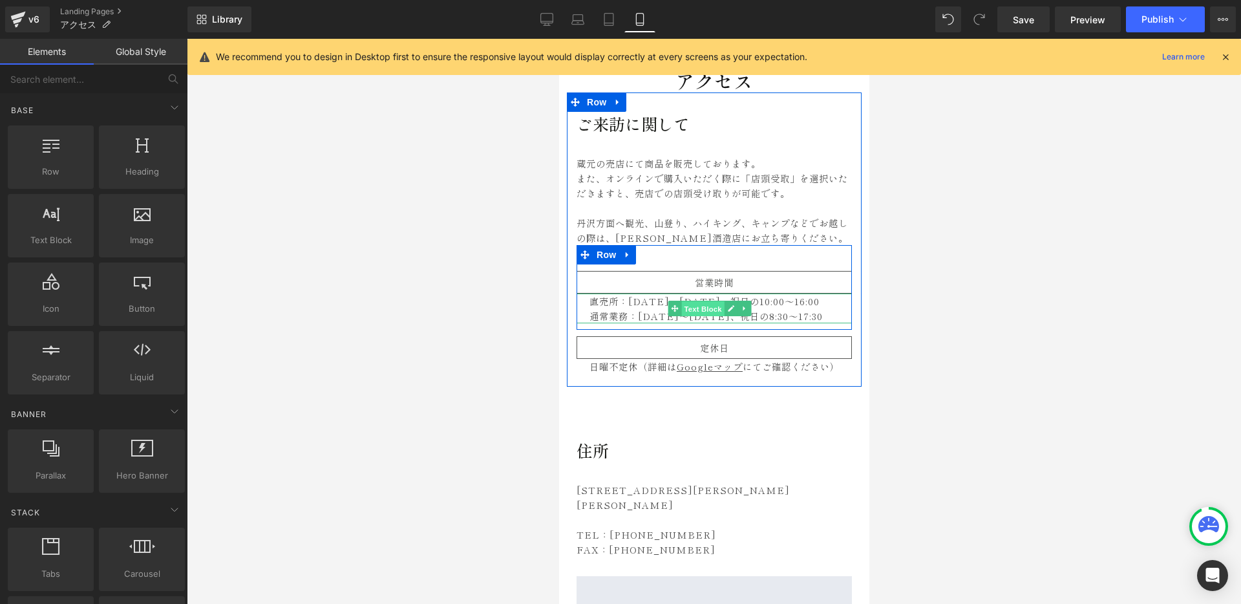
click at [708, 303] on span "Text Block" at bounding box center [702, 309] width 43 height 16
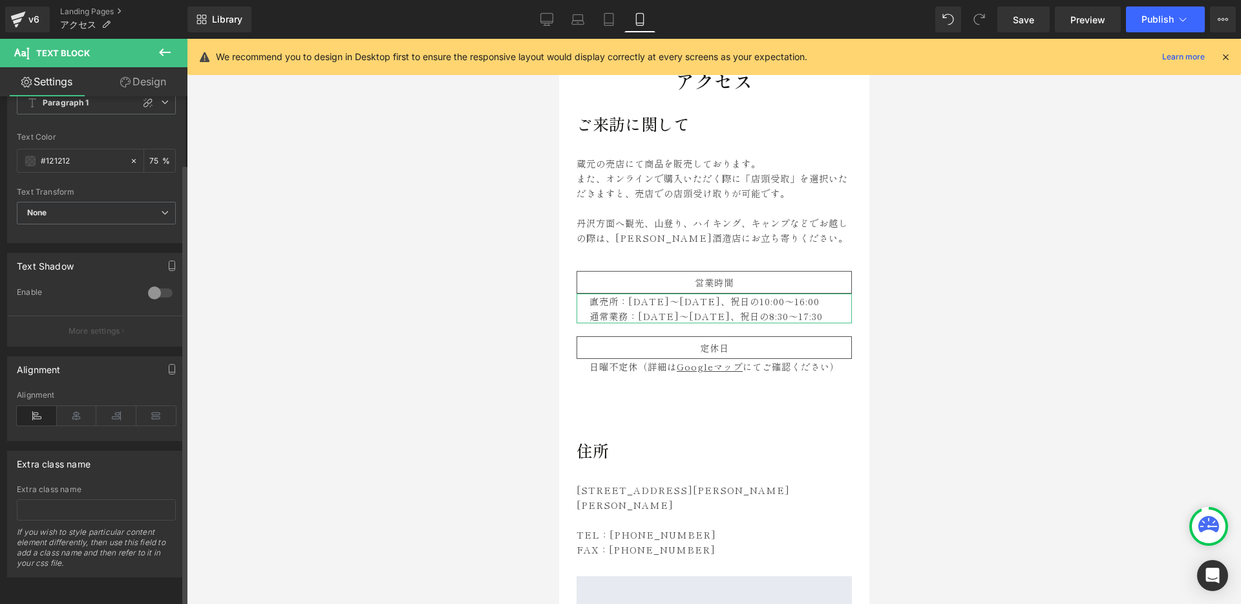
scroll to position [78, 0]
click at [158, 86] on link "Design" at bounding box center [143, 81] width 94 height 29
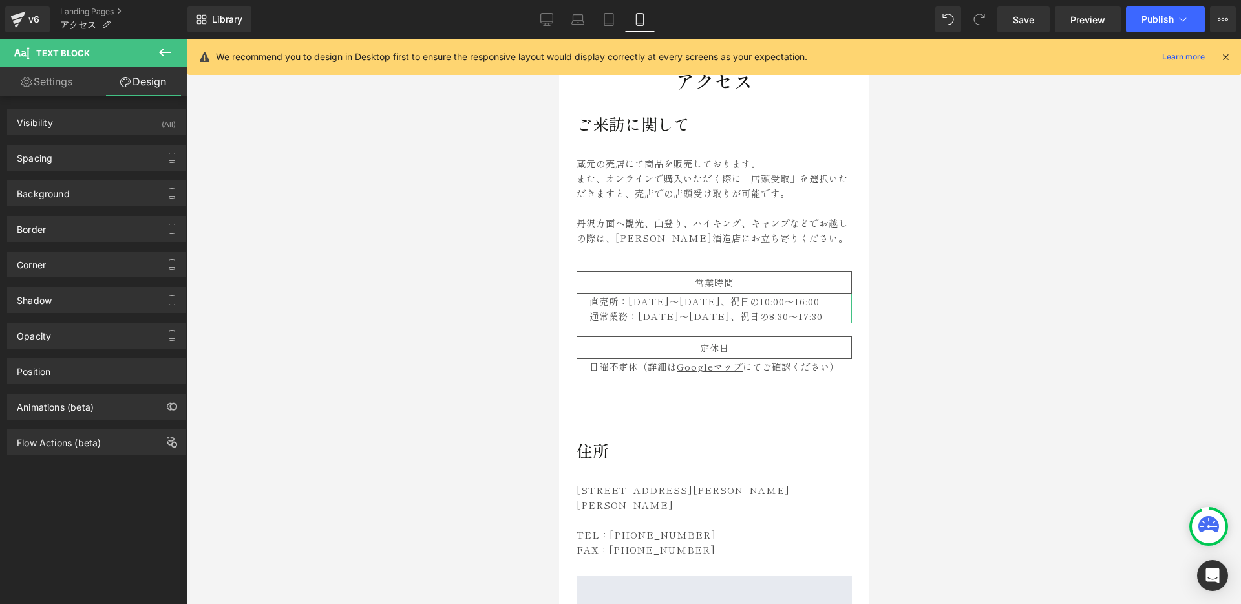
type input "0"
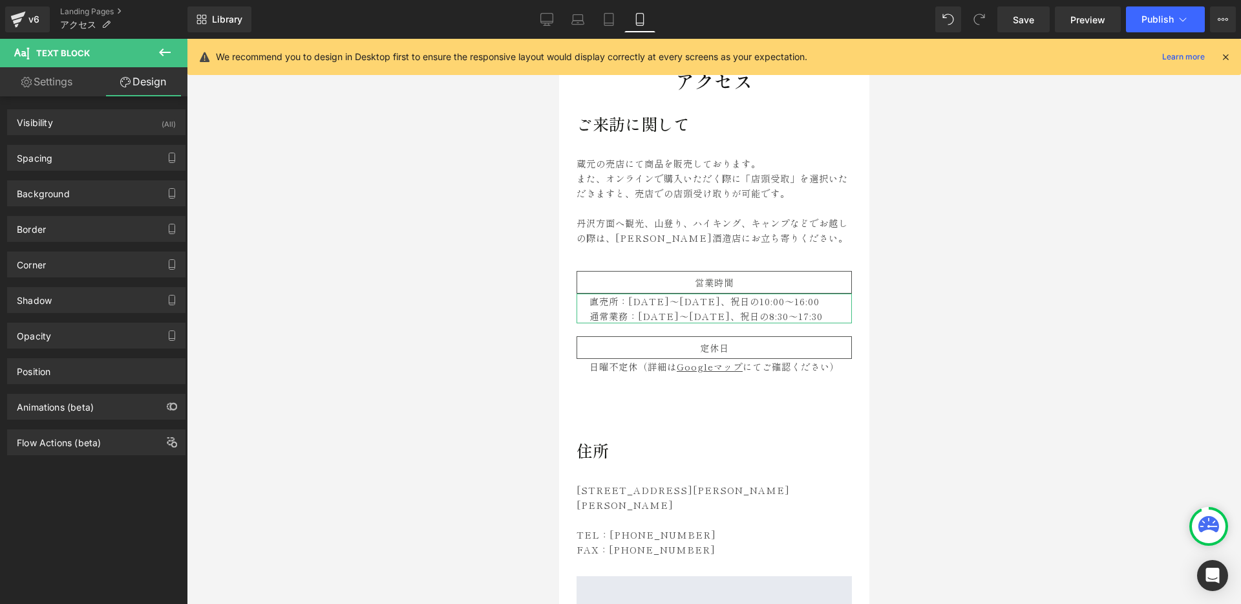
type input "0"
click at [56, 155] on div "Spacing" at bounding box center [96, 157] width 177 height 25
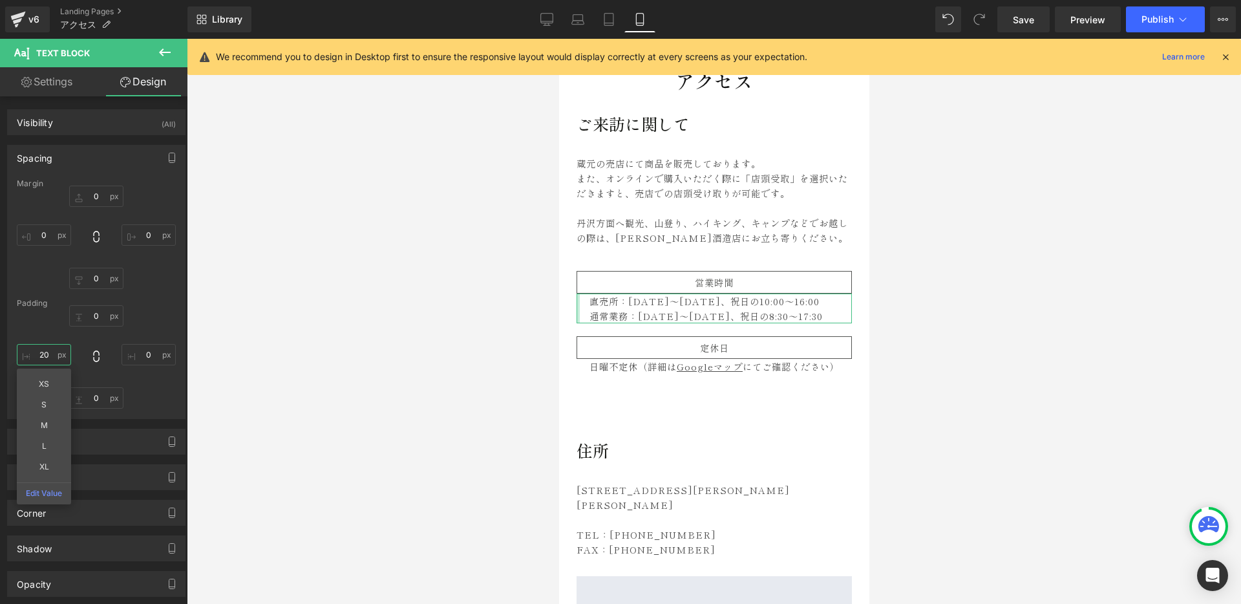
drag, startPoint x: 48, startPoint y: 355, endPoint x: 26, endPoint y: 354, distance: 22.6
click at [26, 354] on input "20" at bounding box center [44, 354] width 54 height 21
drag, startPoint x: 39, startPoint y: 354, endPoint x: 62, endPoint y: 357, distance: 22.9
click at [62, 357] on input "20" at bounding box center [44, 354] width 54 height 21
type input "0"
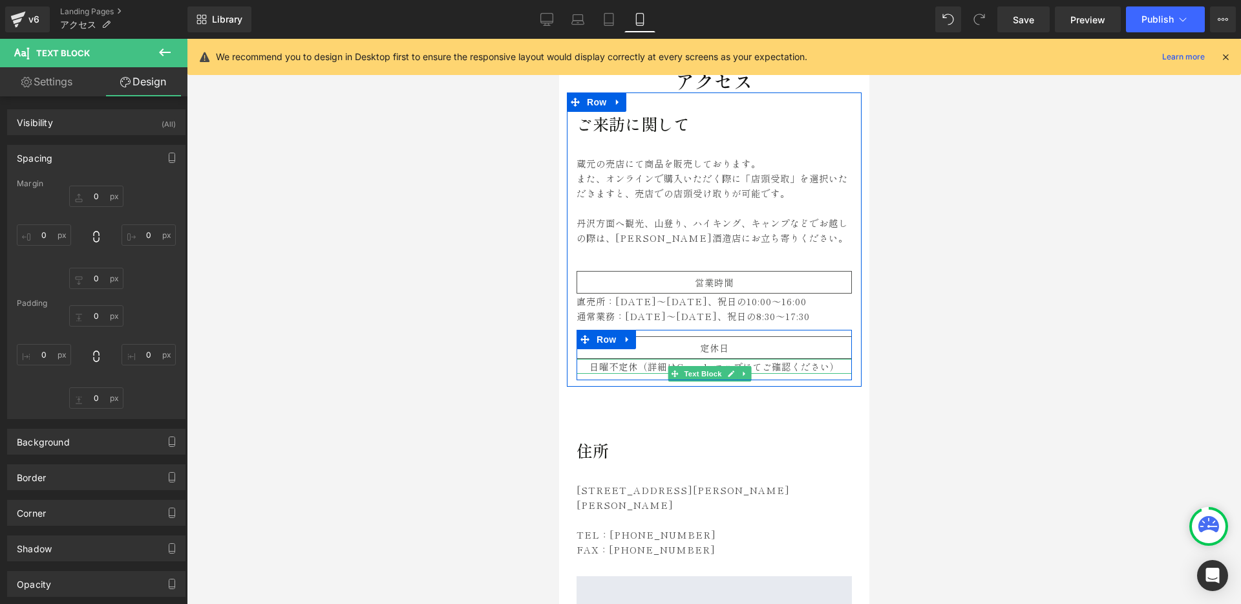
click at [632, 363] on p "日曜不定休（詳細は Googleマップ にてご確認ください）" at bounding box center [720, 366] width 262 height 15
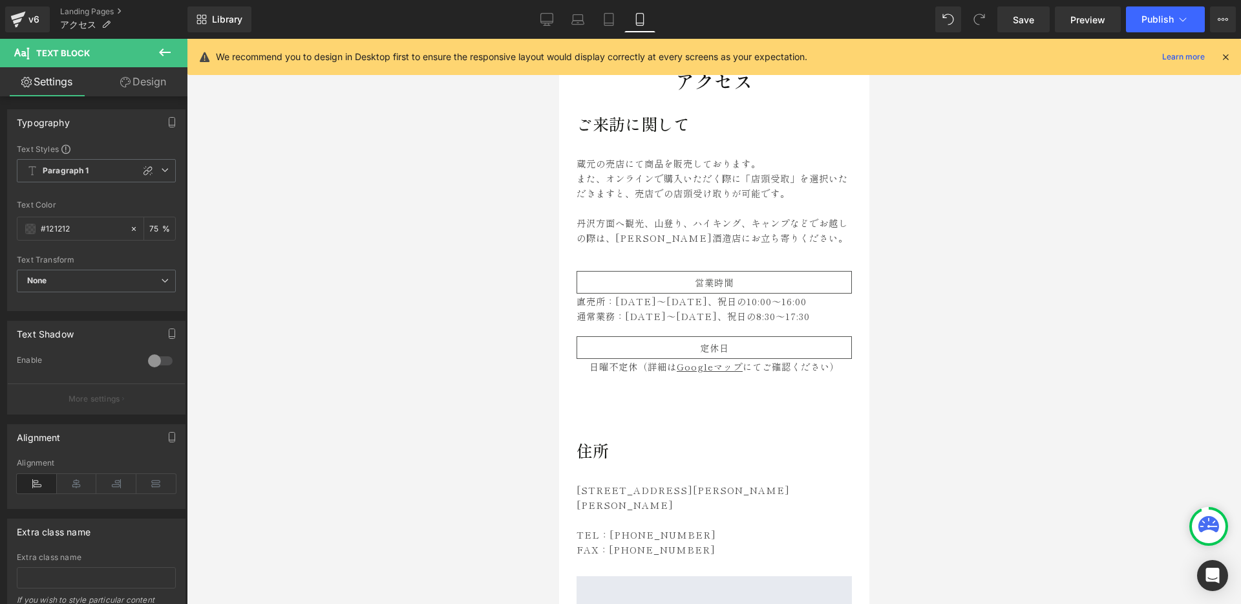
click at [151, 85] on link "Design" at bounding box center [143, 81] width 94 height 29
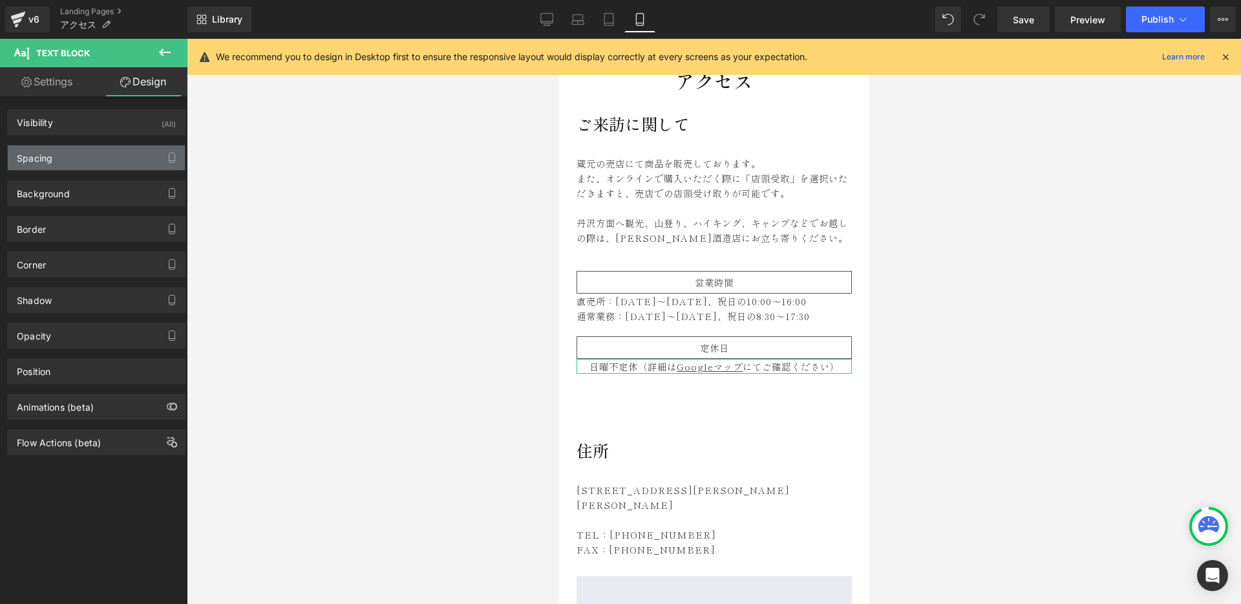
click at [65, 153] on div "Spacing" at bounding box center [96, 157] width 177 height 25
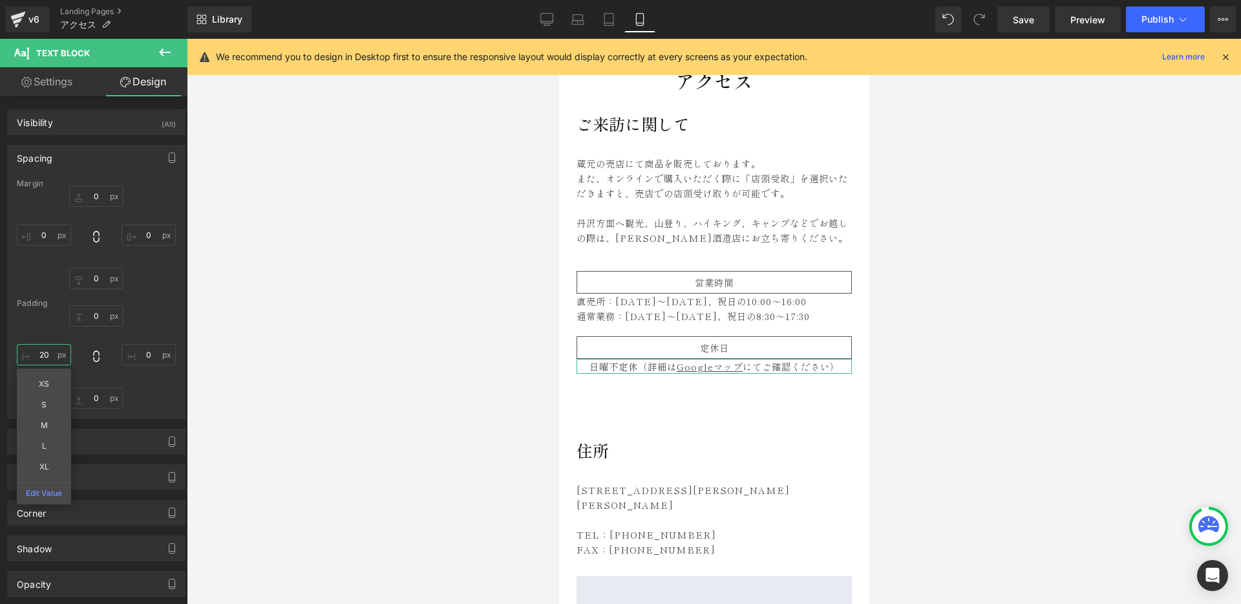
click at [44, 350] on input "20" at bounding box center [44, 354] width 54 height 21
type input "0"
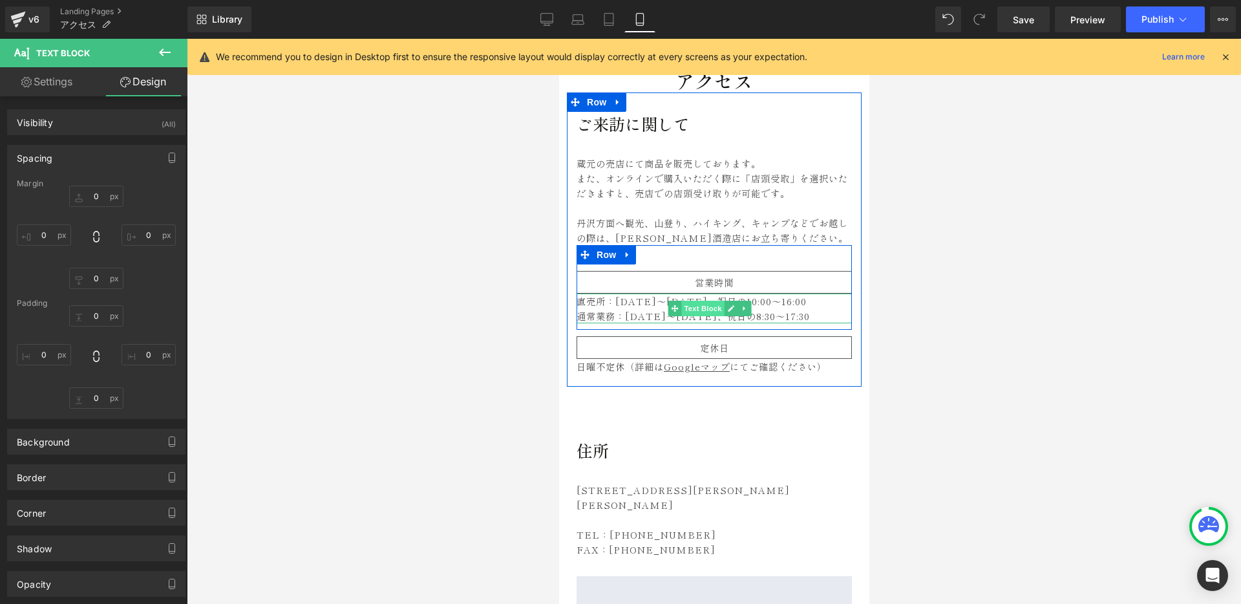
click at [706, 310] on span "Text Block" at bounding box center [702, 309] width 43 height 16
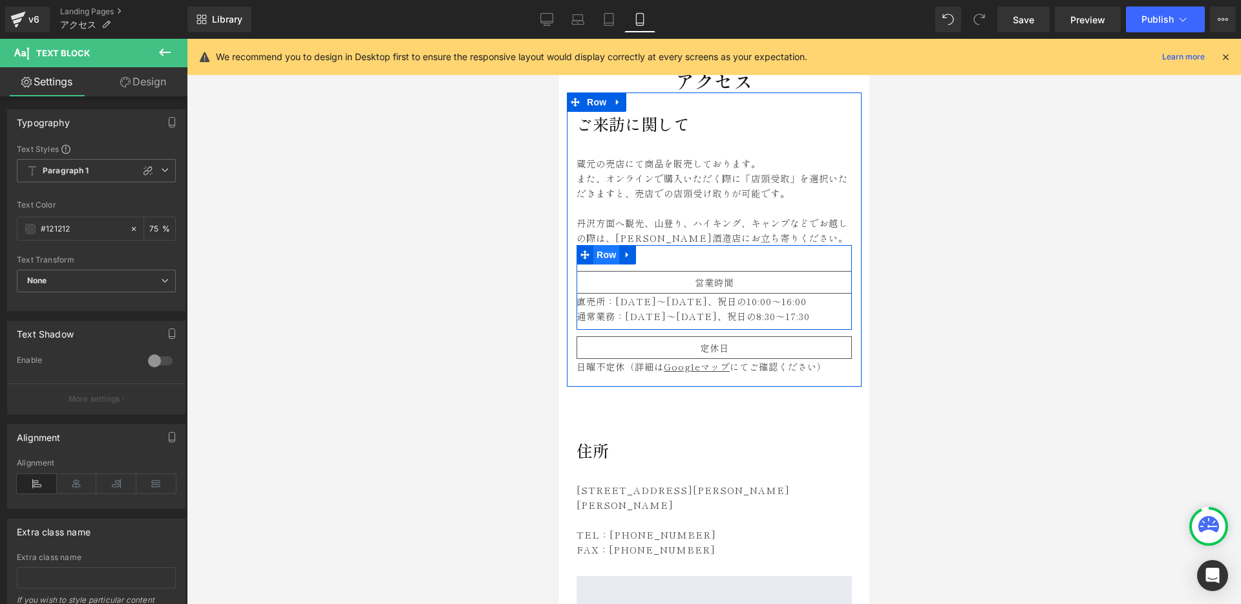
click at [599, 251] on span "Row" at bounding box center [606, 254] width 26 height 19
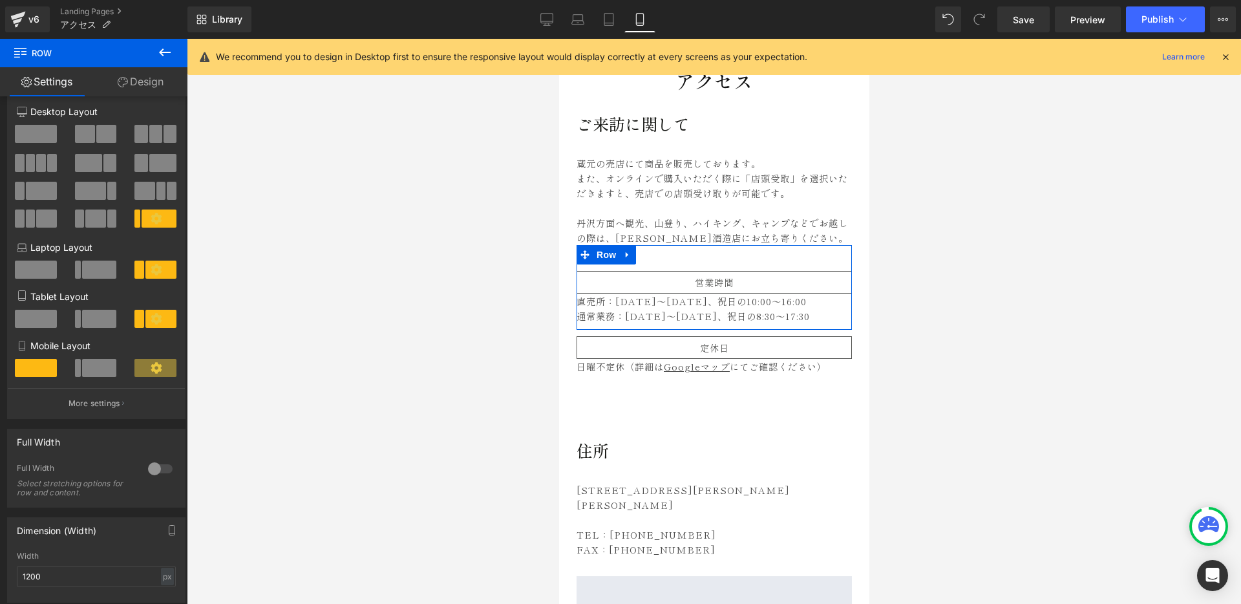
scroll to position [0, 0]
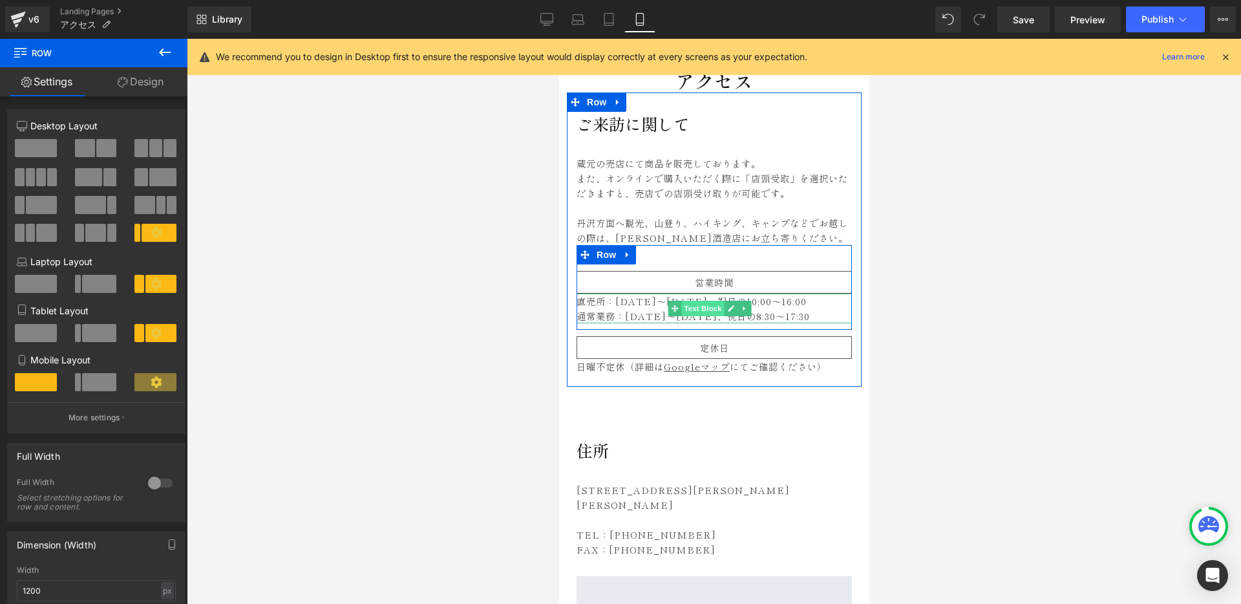
click at [698, 306] on span "Text Block" at bounding box center [702, 309] width 43 height 16
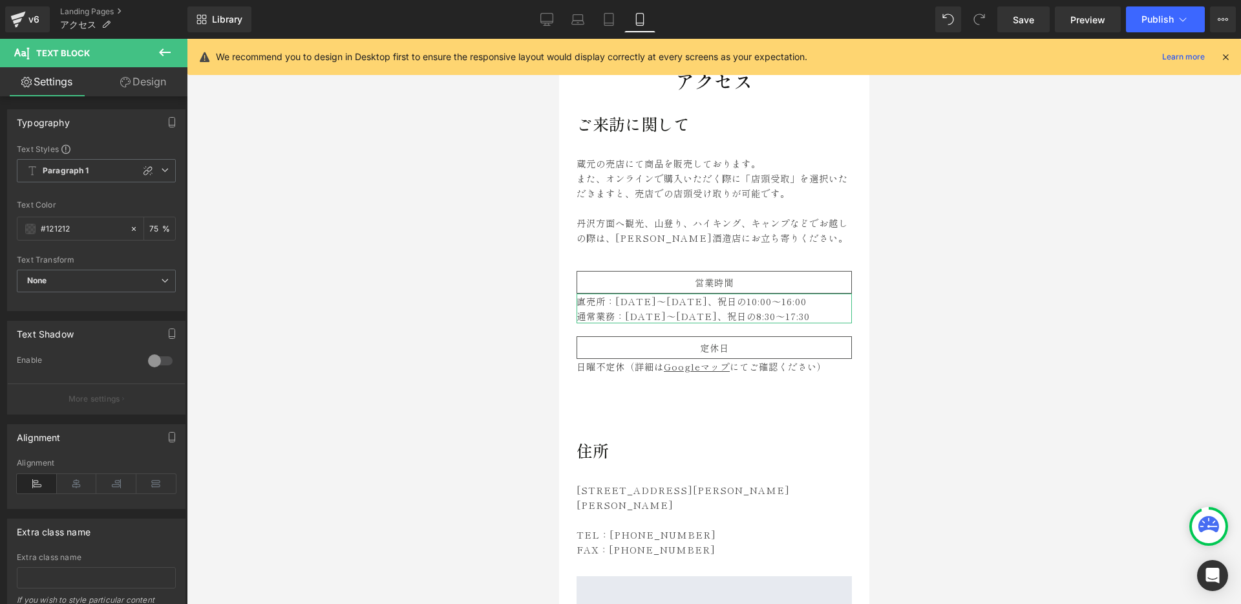
click at [150, 74] on link "Design" at bounding box center [143, 81] width 94 height 29
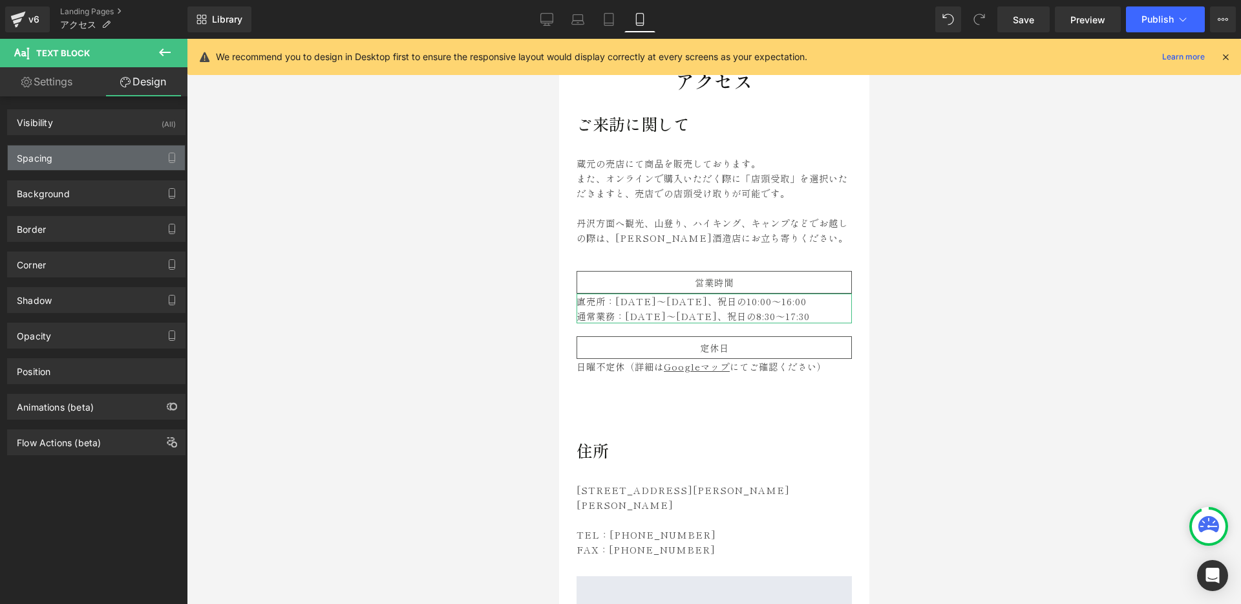
click at [63, 159] on div "Spacing" at bounding box center [96, 157] width 177 height 25
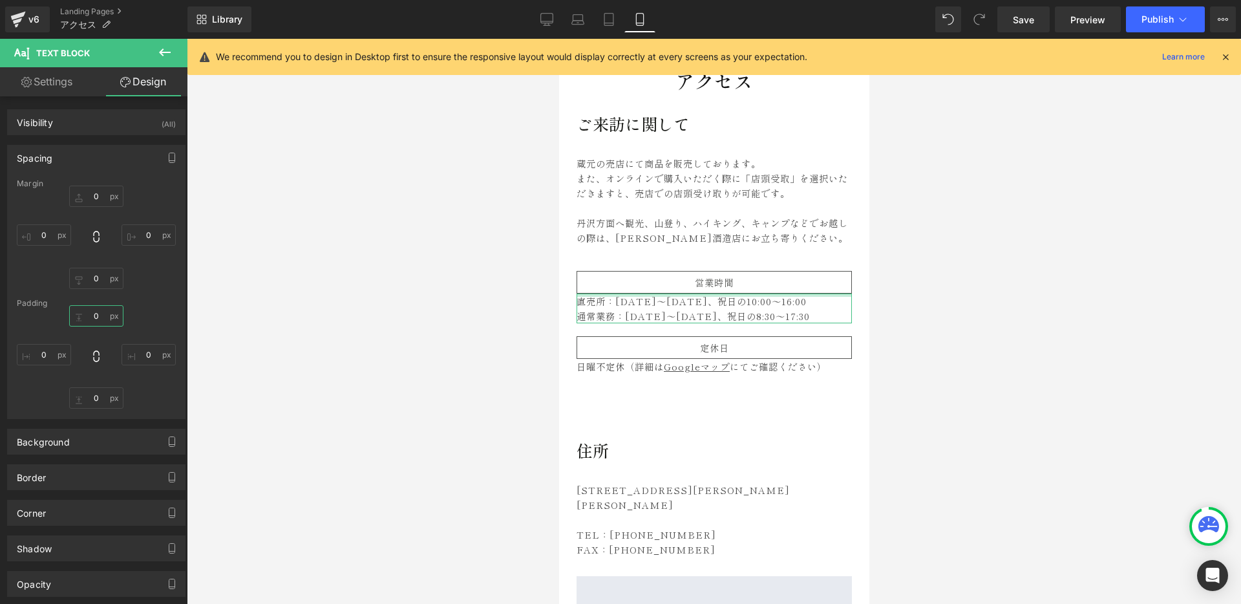
click at [93, 319] on input "0" at bounding box center [96, 315] width 54 height 21
type input "20"
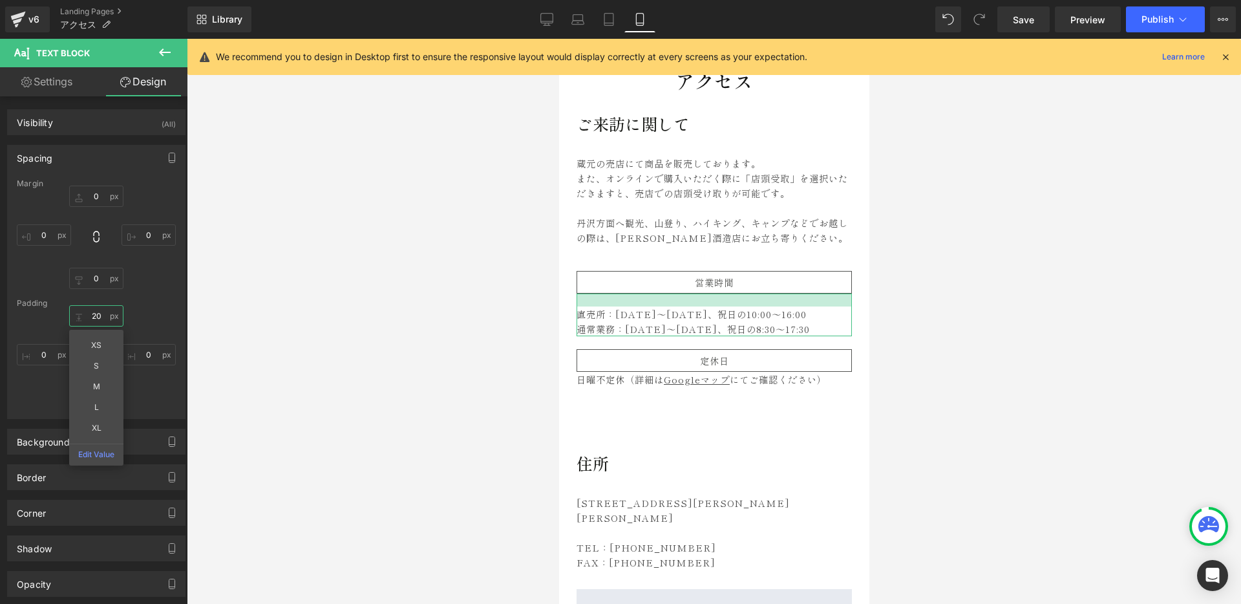
click at [97, 316] on input "20" at bounding box center [96, 315] width 54 height 21
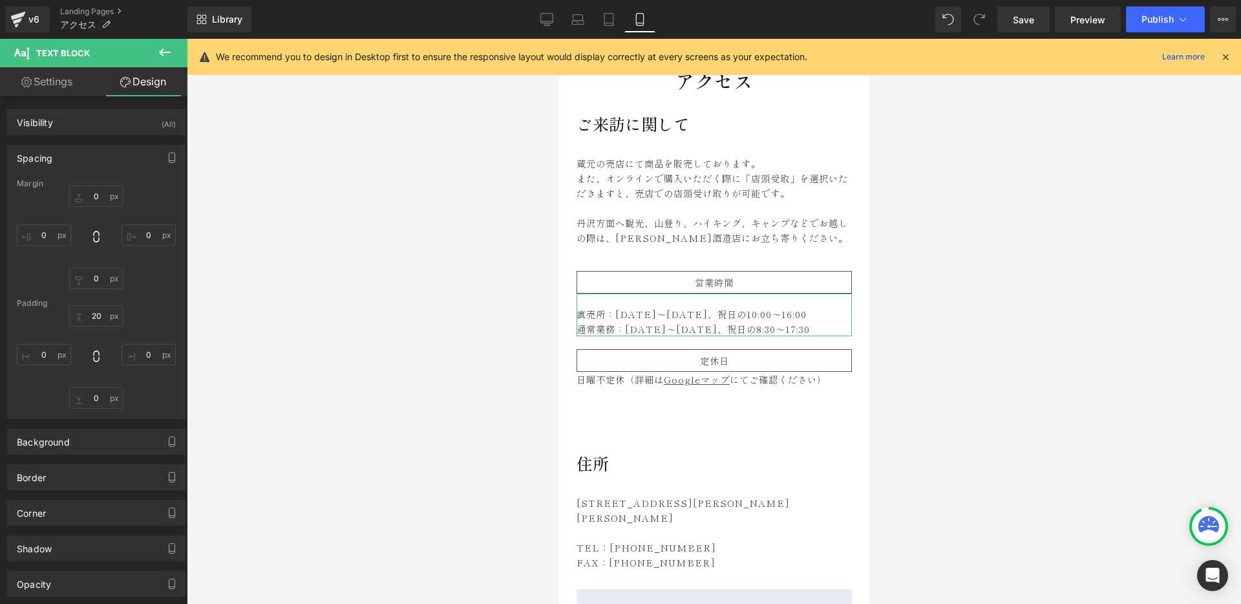
click at [153, 312] on div "20 20 0px 0 0px 0 0px 0" at bounding box center [96, 356] width 159 height 103
click at [92, 401] on input "0" at bounding box center [96, 397] width 54 height 21
type input "20"
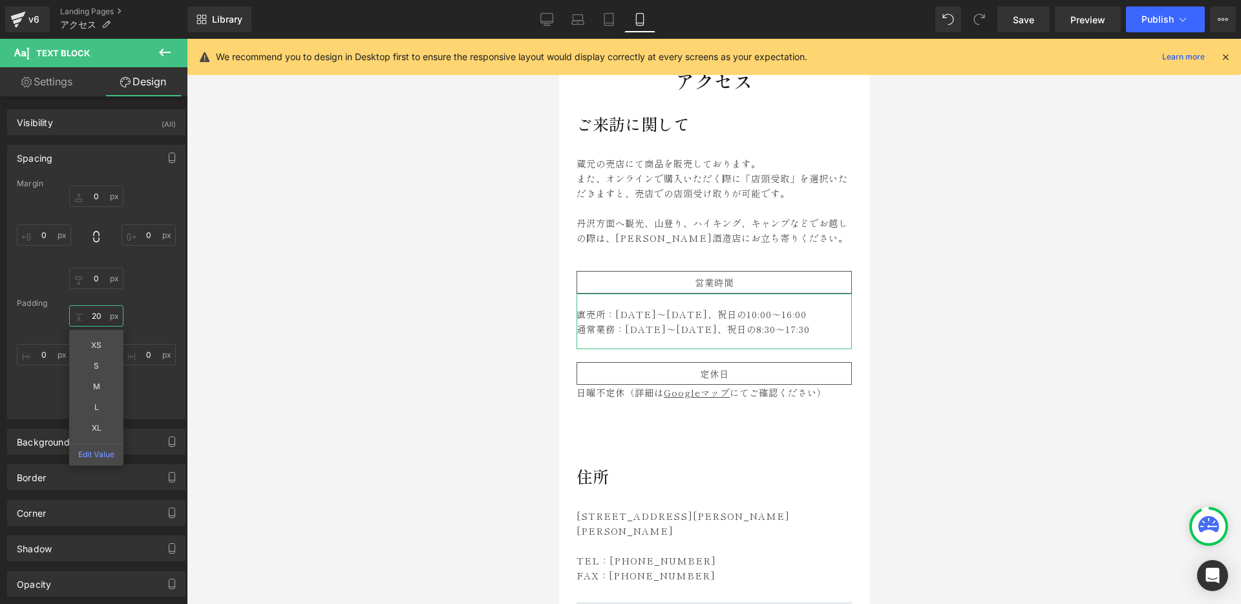
click at [93, 318] on input "20" at bounding box center [96, 315] width 54 height 21
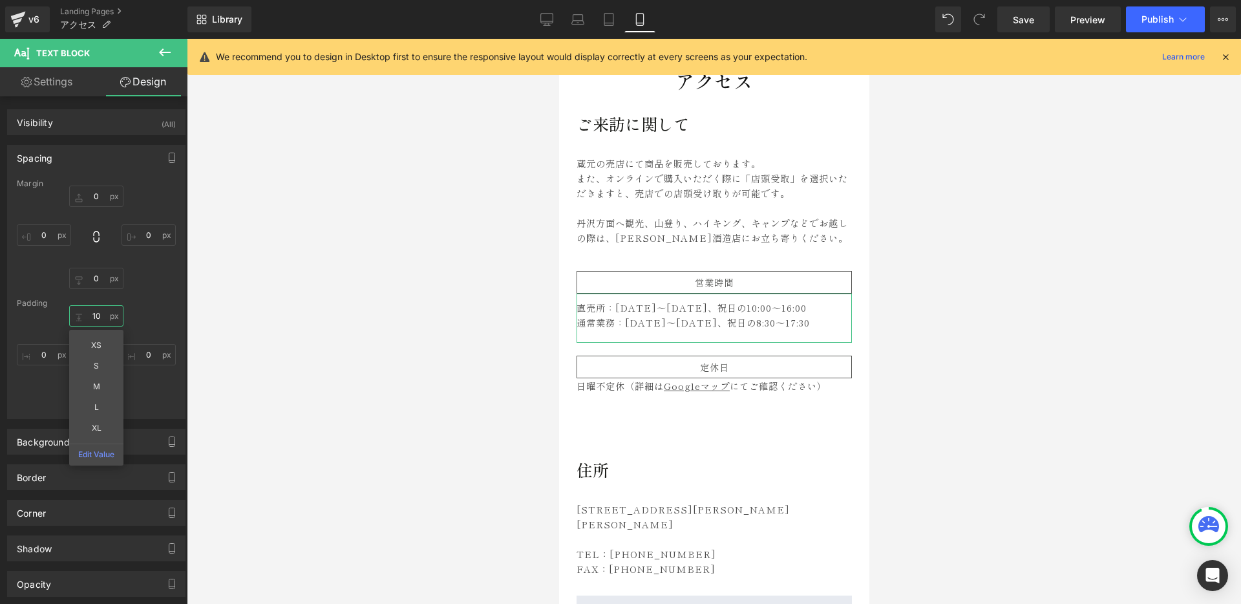
type input "10"
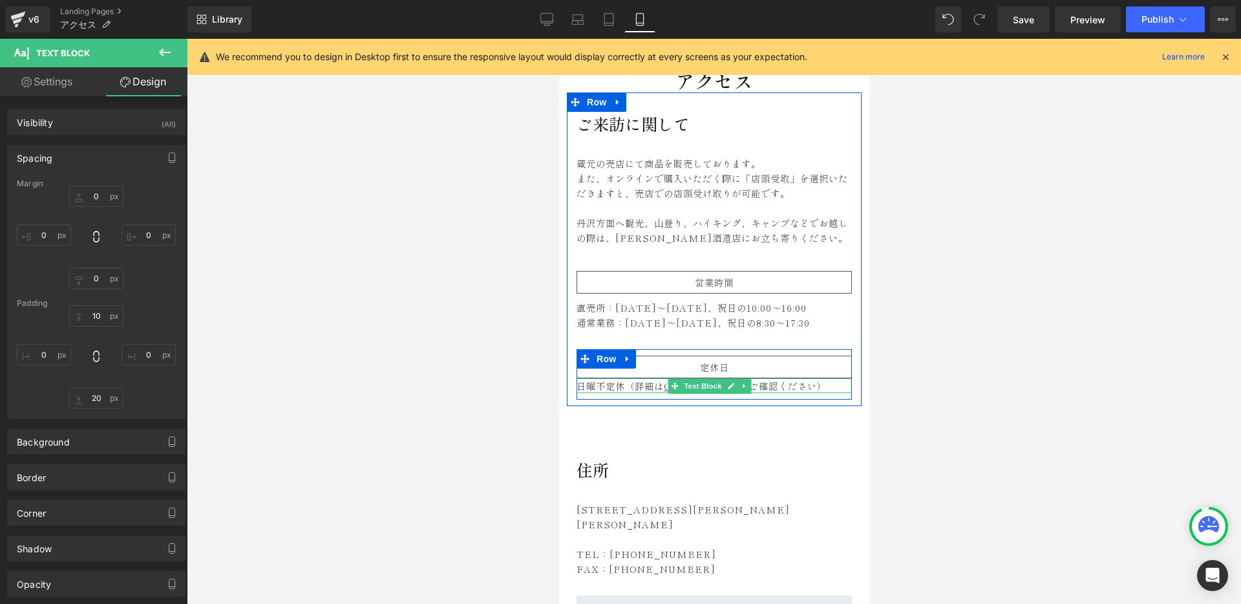
click at [650, 385] on p "日曜不定休（詳細は Googleマップ にてご確認ください）" at bounding box center [713, 385] width 275 height 15
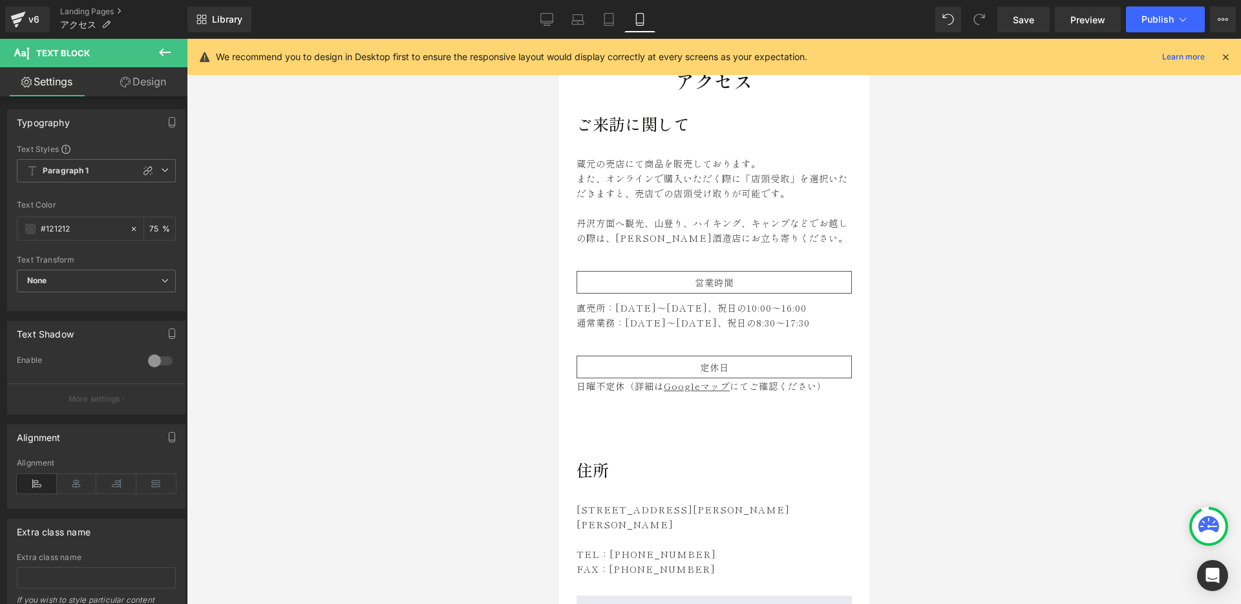
click at [158, 83] on link "Design" at bounding box center [143, 81] width 94 height 29
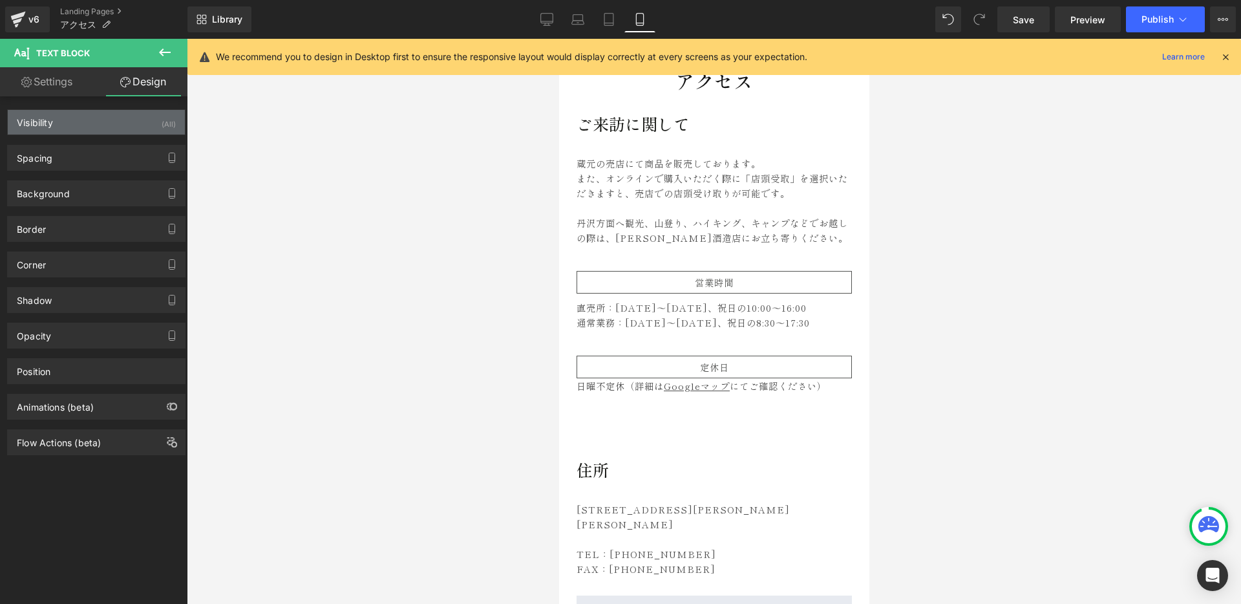
type input "0"
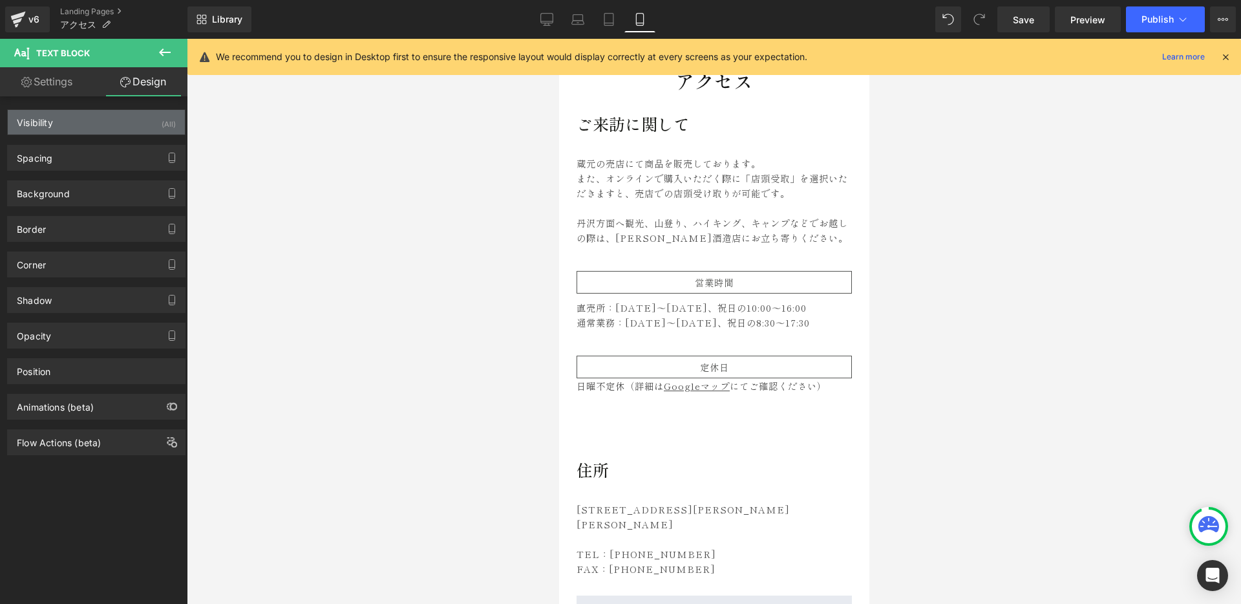
type input "0"
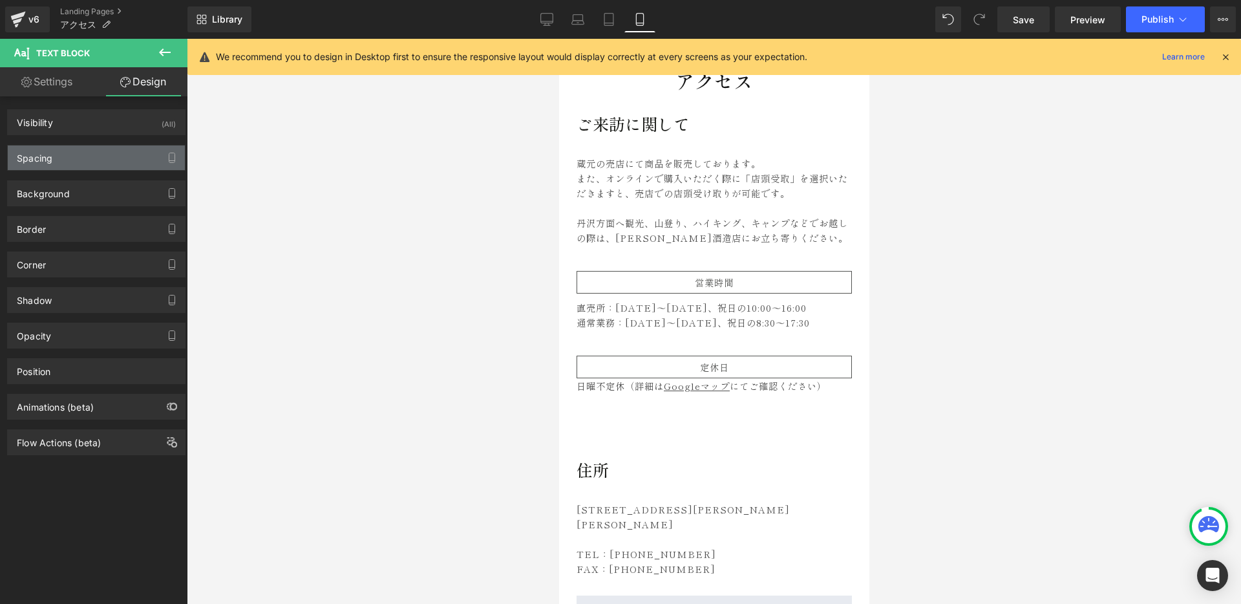
click at [68, 155] on div "Spacing" at bounding box center [96, 157] width 177 height 25
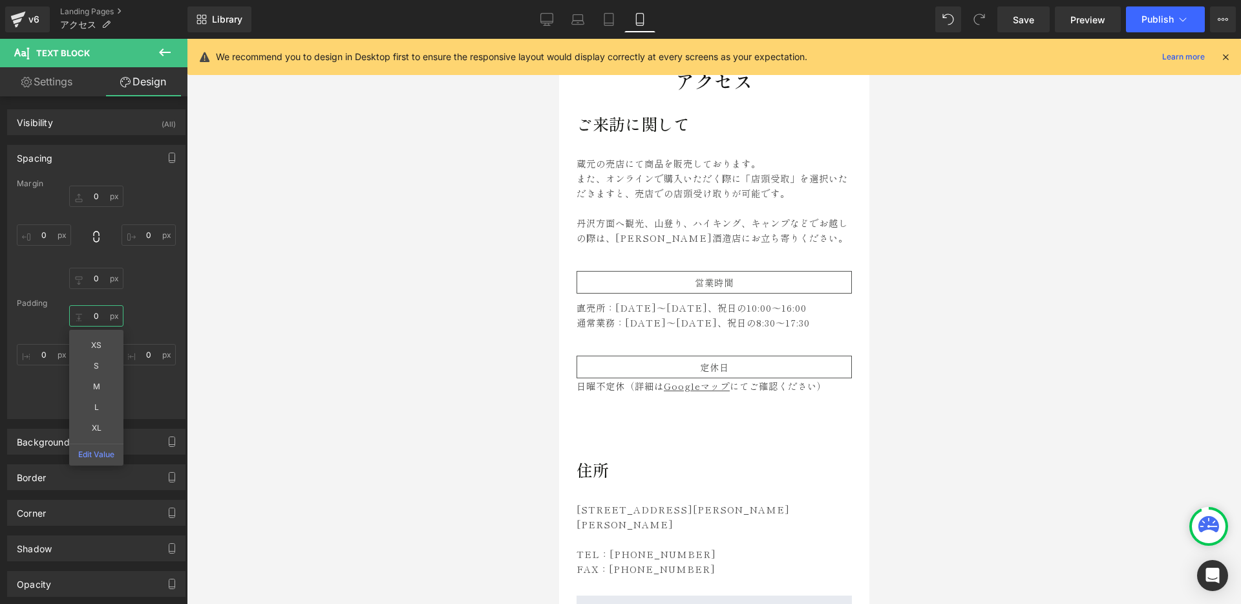
click at [99, 316] on input "0" at bounding box center [96, 315] width 54 height 21
type input "10"
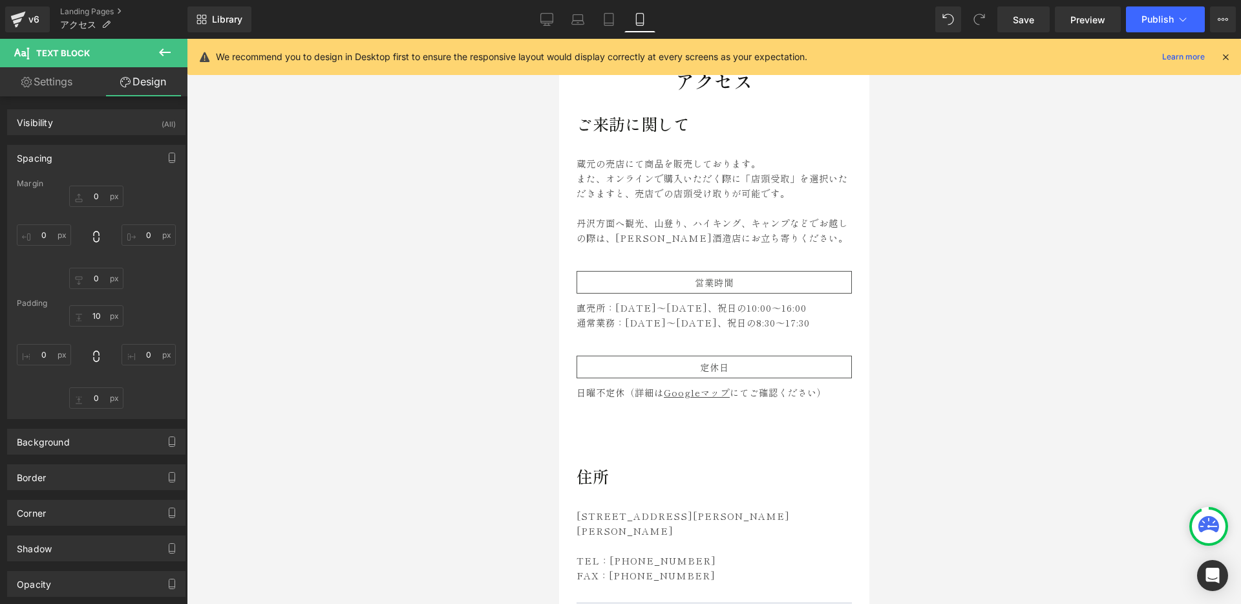
click at [1173, 330] on div at bounding box center [714, 321] width 1055 height 565
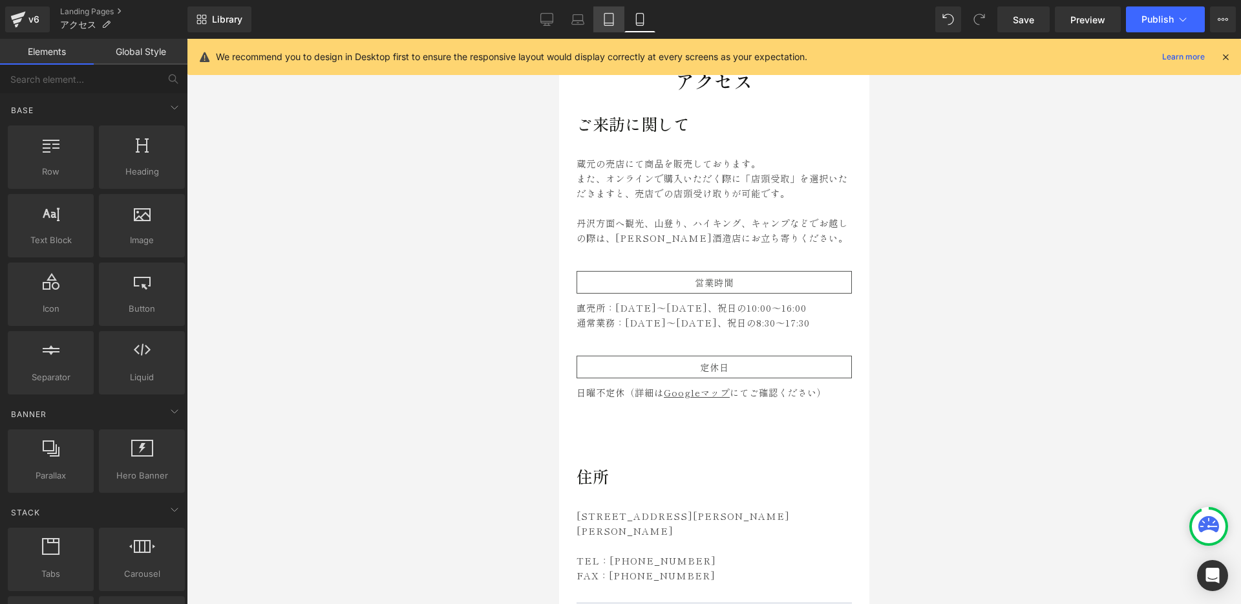
click at [603, 21] on icon at bounding box center [609, 19] width 13 height 13
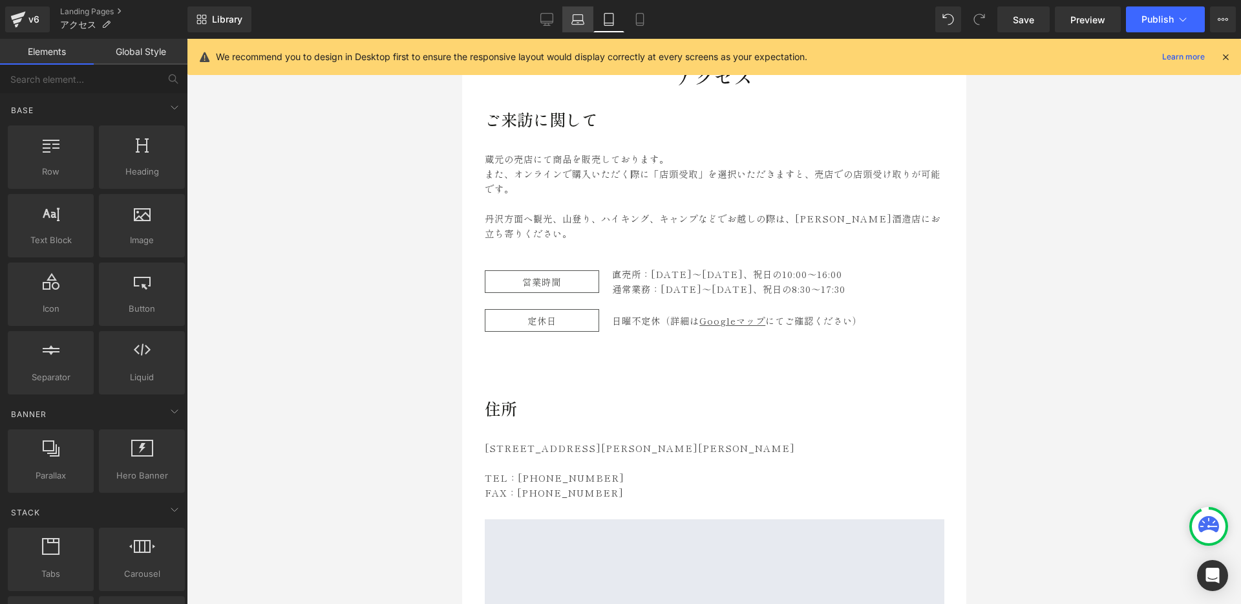
click at [586, 21] on link "Laptop" at bounding box center [577, 19] width 31 height 26
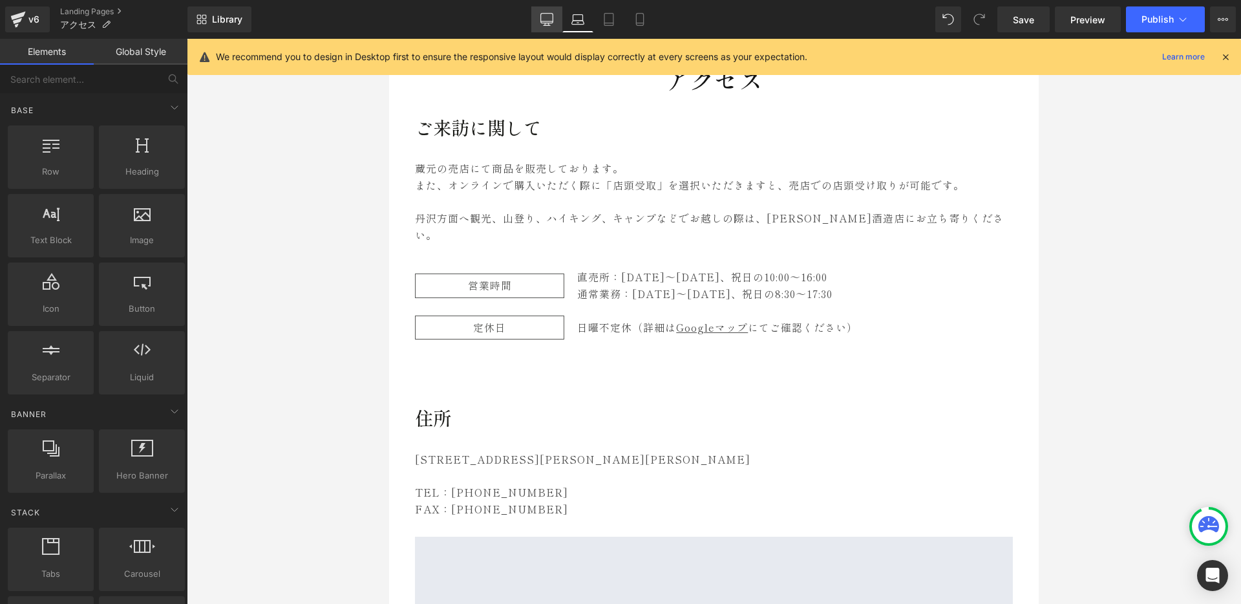
click at [557, 23] on link "Desktop" at bounding box center [546, 19] width 31 height 26
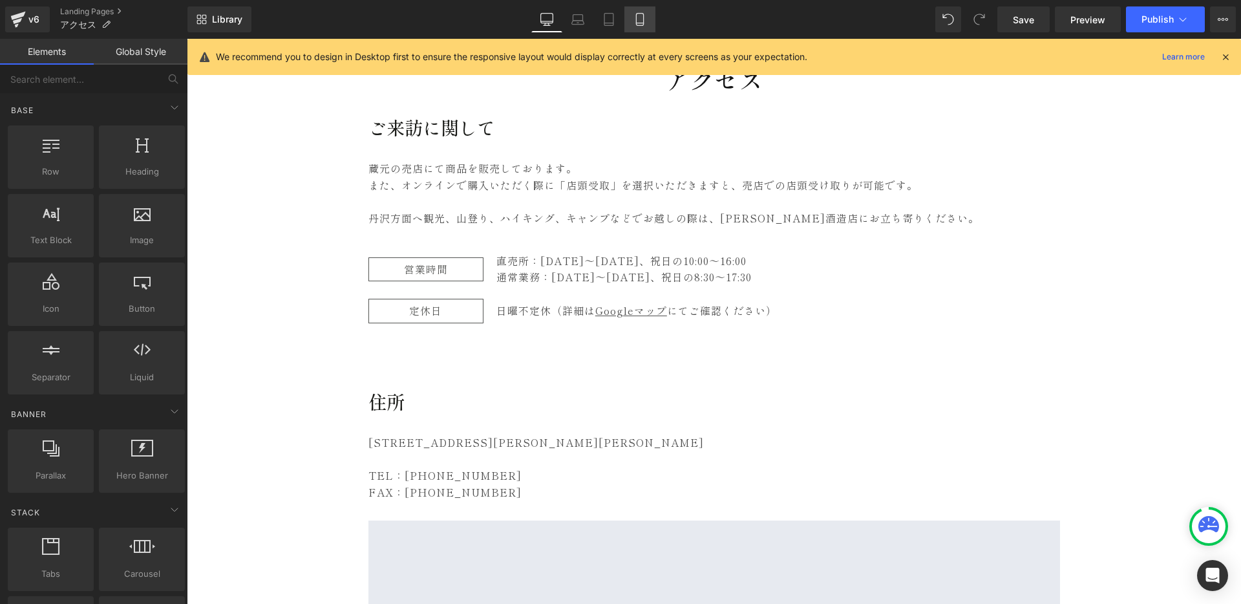
click at [643, 21] on icon at bounding box center [640, 19] width 13 height 13
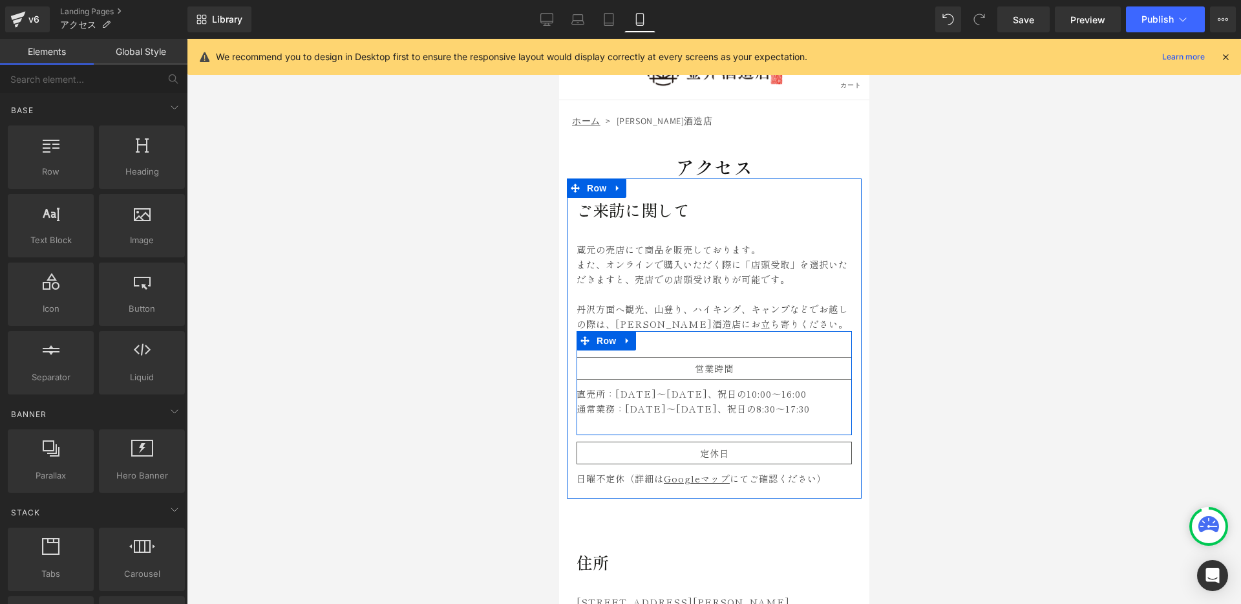
scroll to position [0, 0]
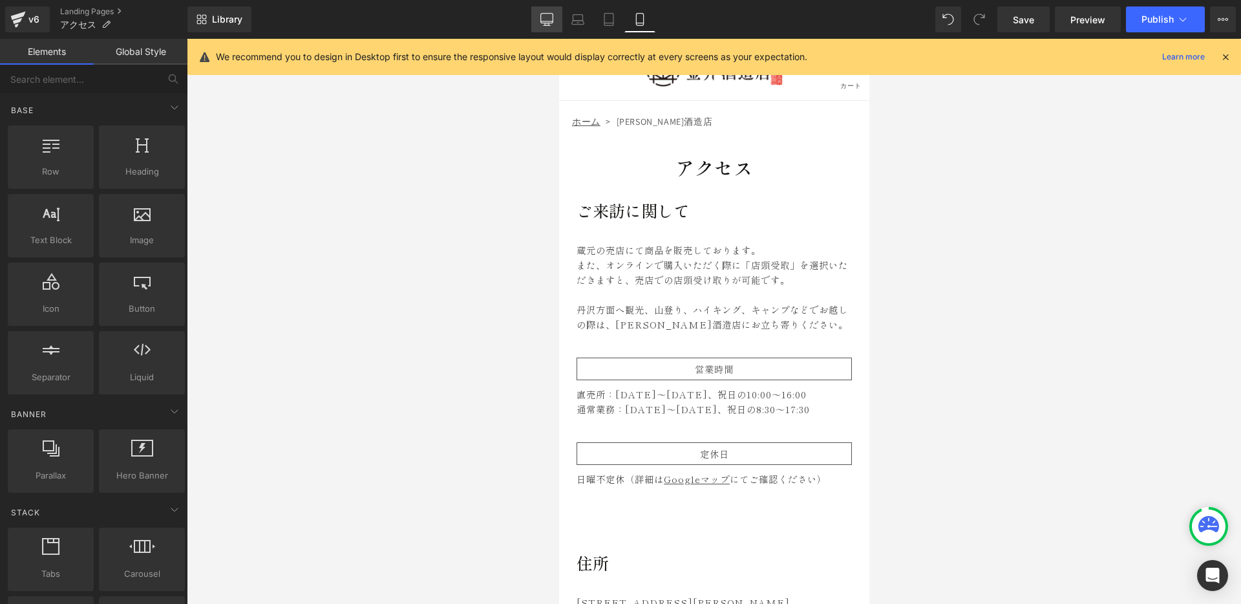
click at [550, 16] on icon at bounding box center [547, 19] width 13 height 13
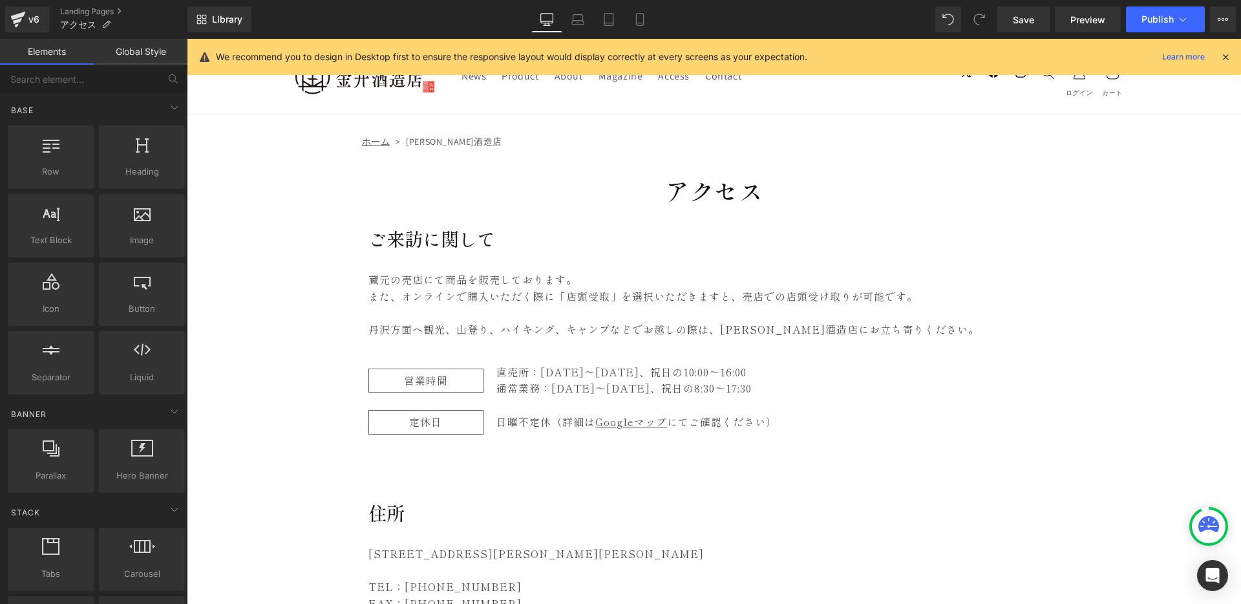
scroll to position [111, 0]
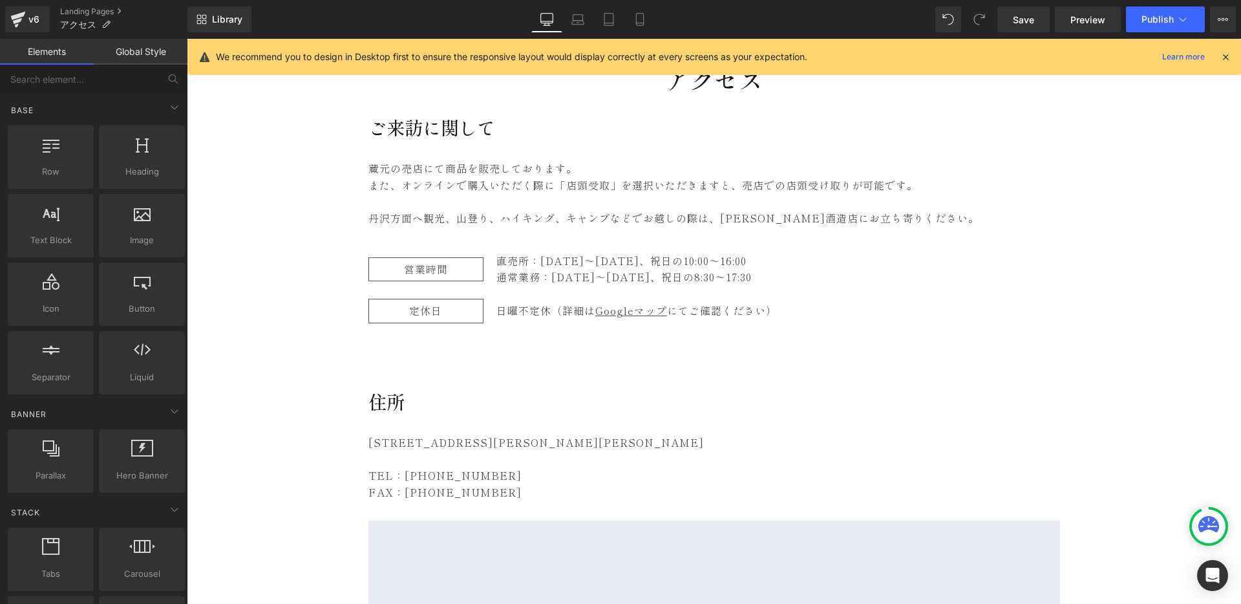
click at [1227, 55] on icon at bounding box center [1226, 57] width 12 height 12
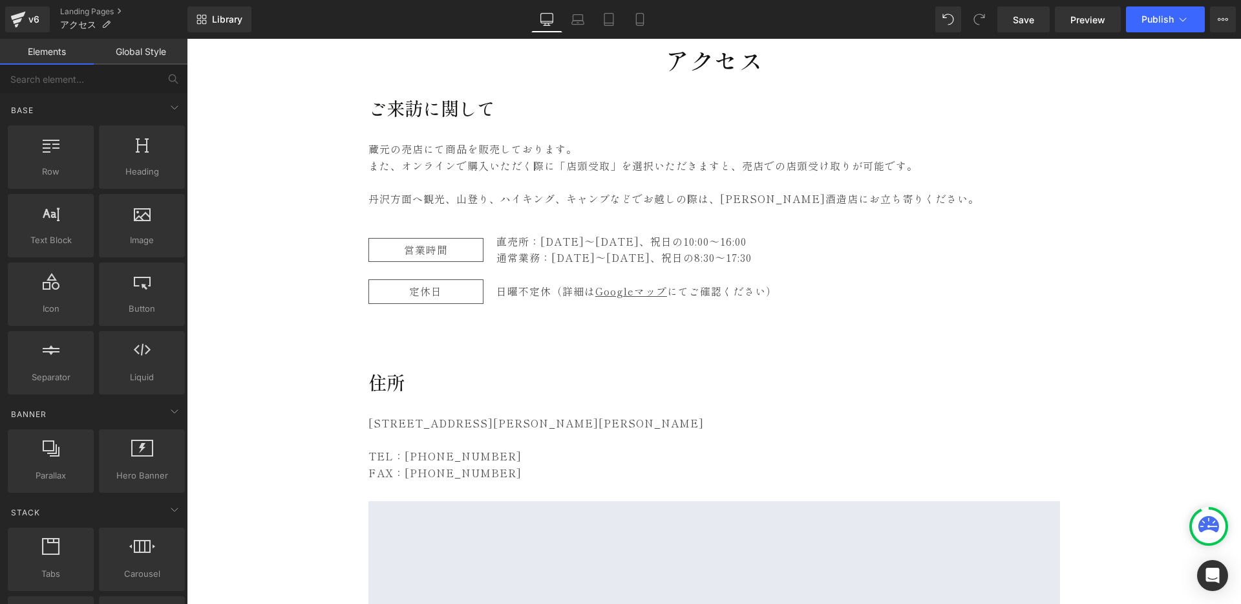
scroll to position [0, 0]
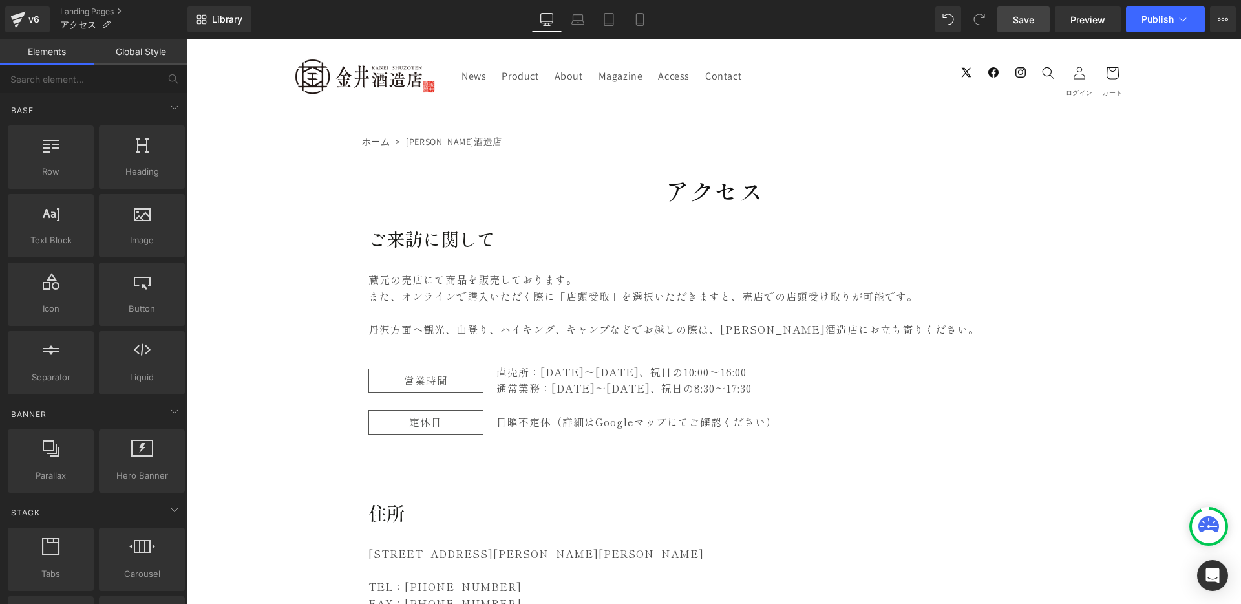
click at [1021, 25] on span "Save" at bounding box center [1023, 20] width 21 height 14
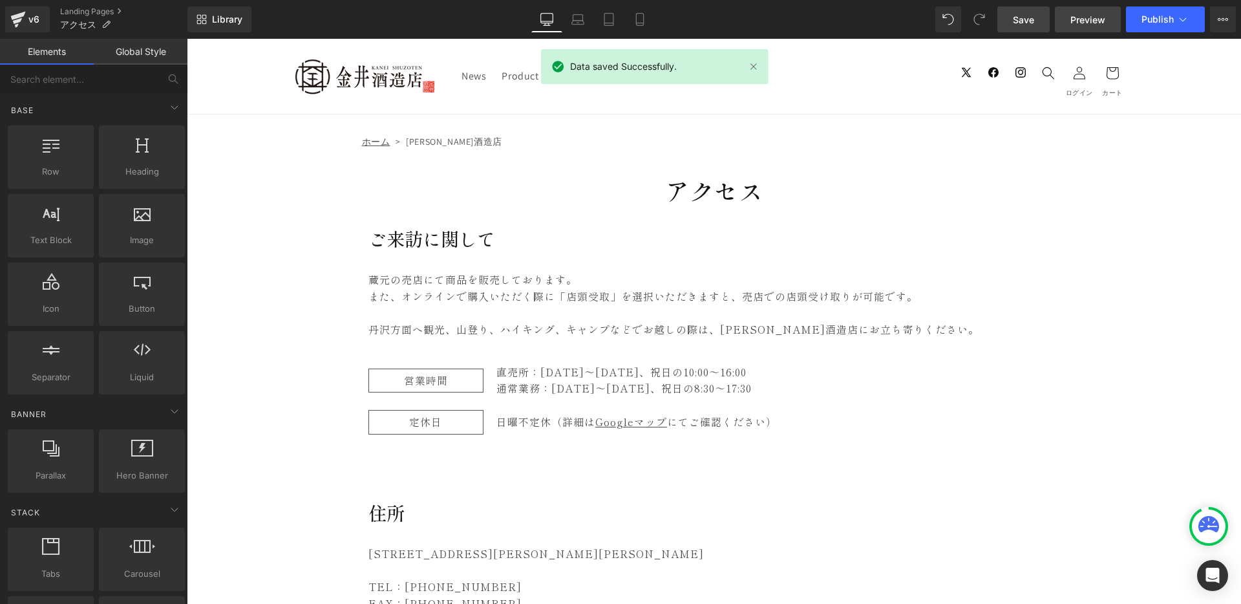
click at [1101, 21] on span "Preview" at bounding box center [1088, 20] width 35 height 14
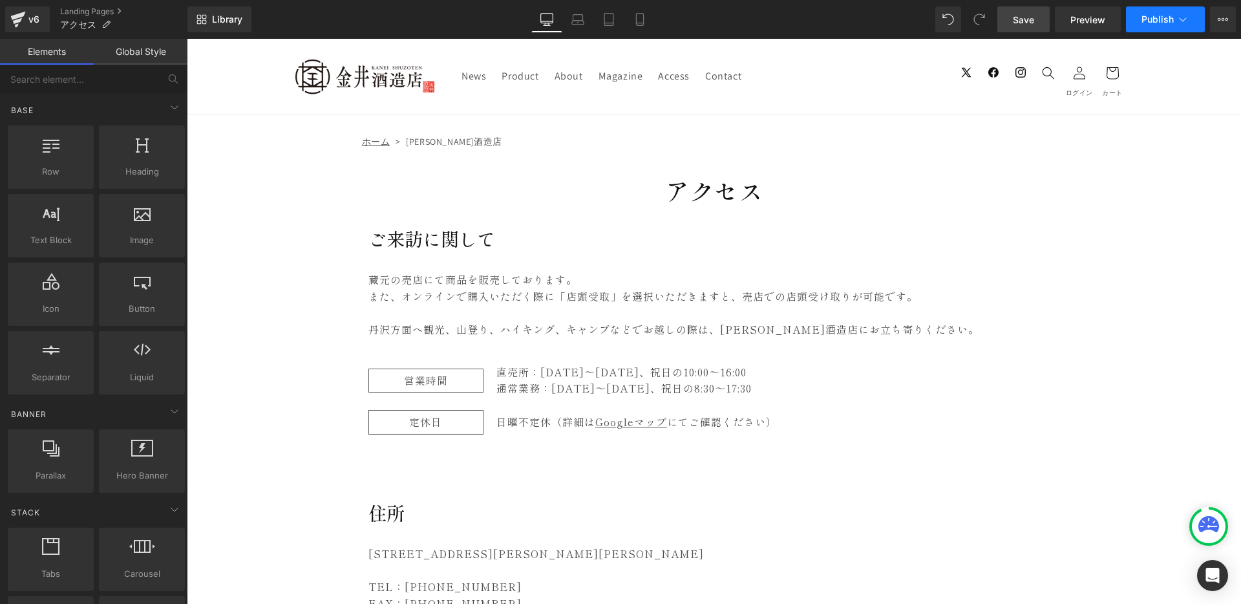
click at [1155, 19] on span "Publish" at bounding box center [1158, 19] width 32 height 10
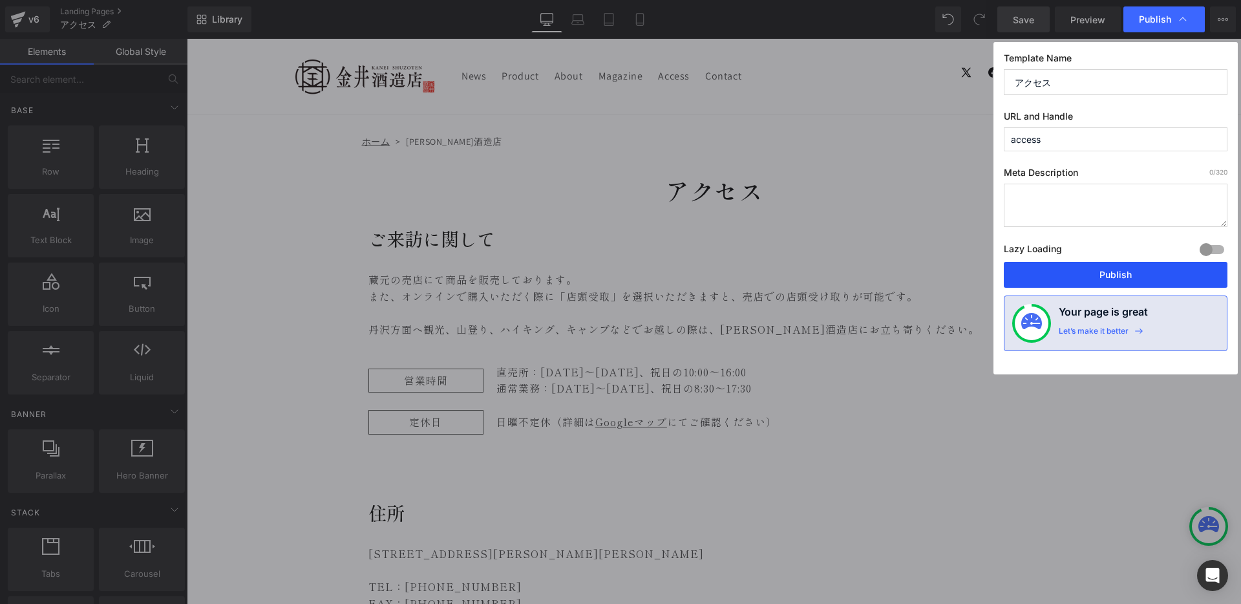
click at [1075, 281] on button "Publish" at bounding box center [1116, 275] width 224 height 26
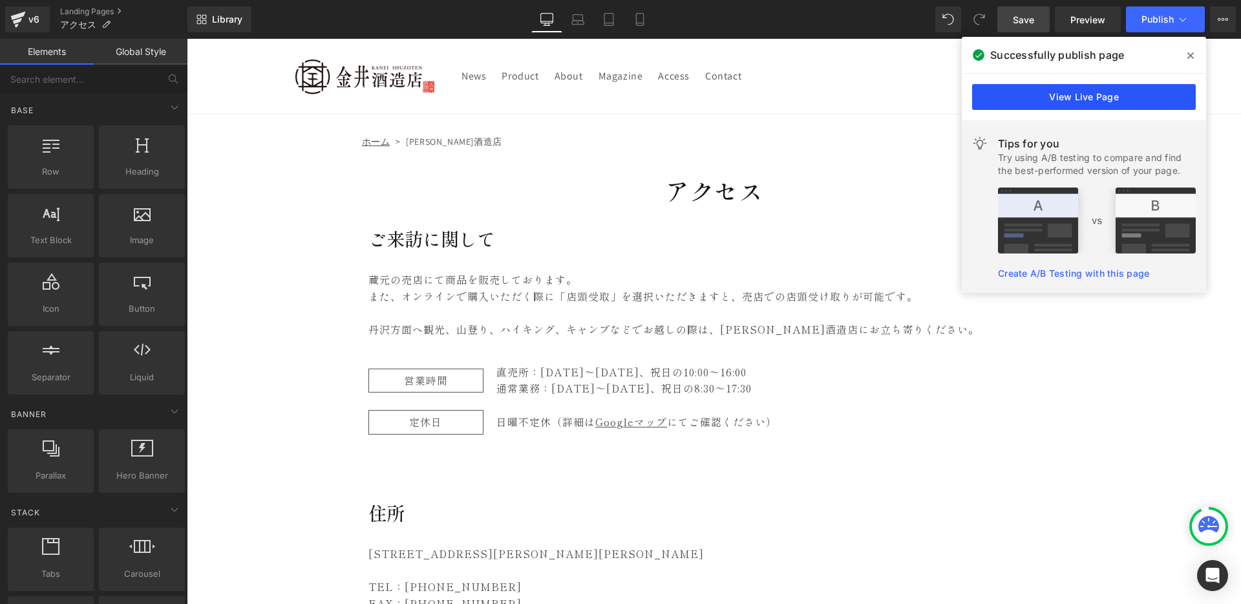
click at [1120, 89] on link "View Live Page" at bounding box center [1084, 97] width 224 height 26
